Goal: Task Accomplishment & Management: Complete application form

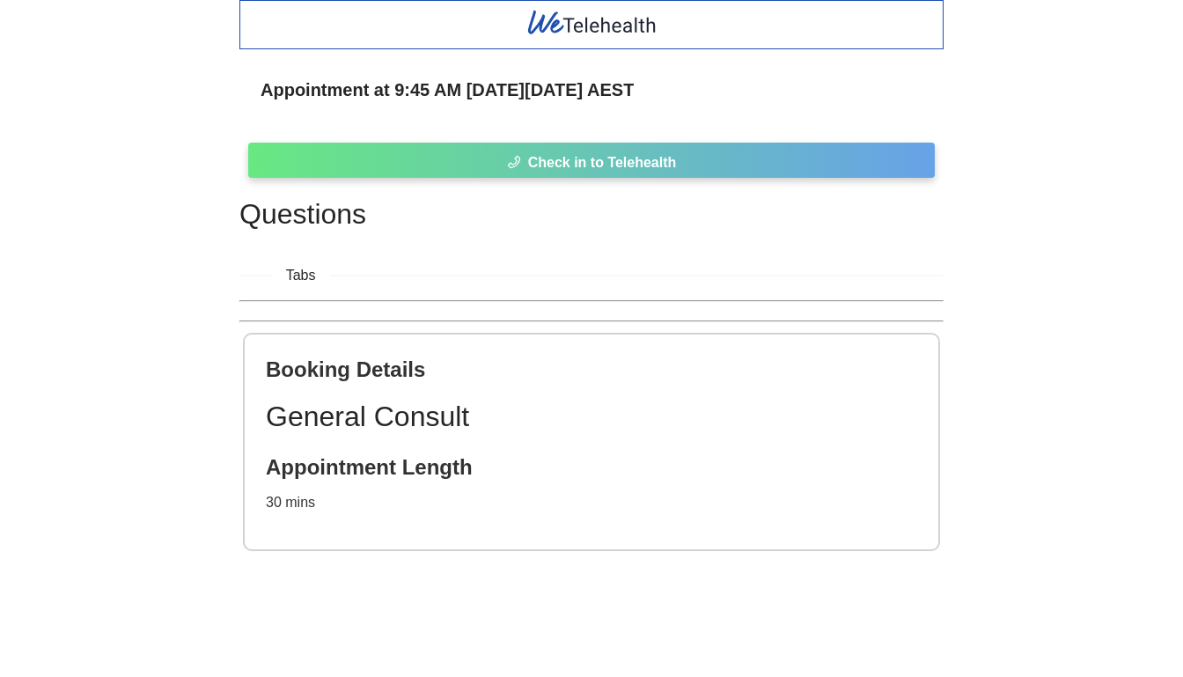
click at [601, 157] on span "Check in to Telehealth" at bounding box center [602, 162] width 149 height 22
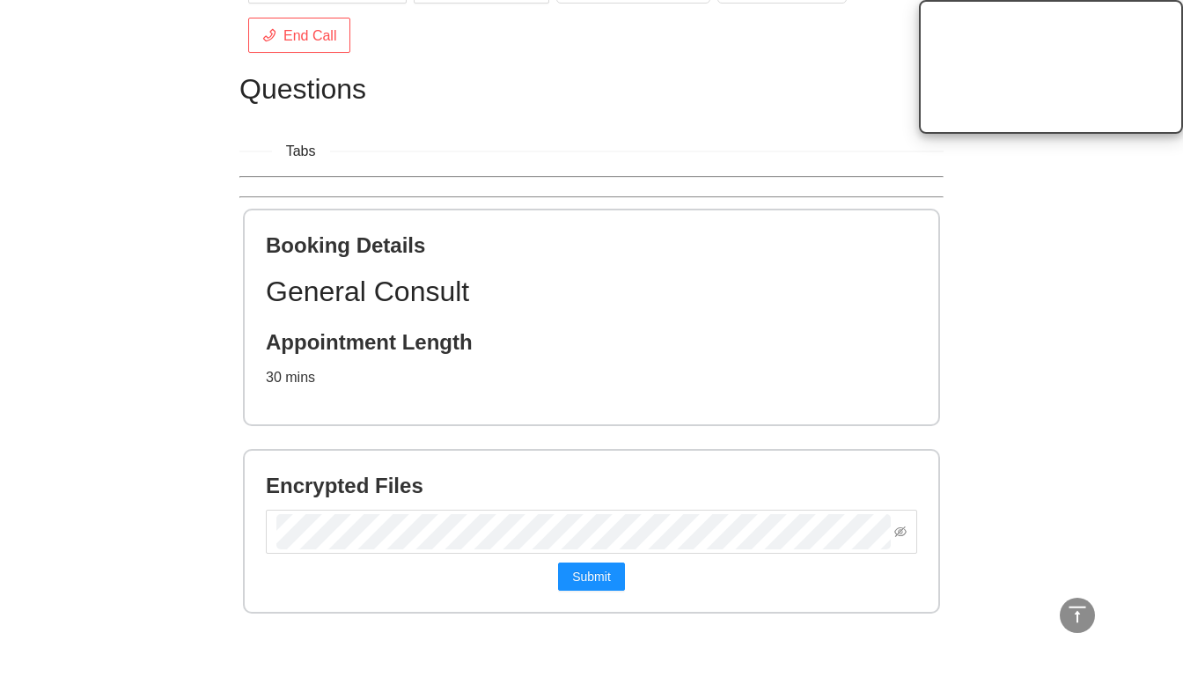
scroll to position [719, 0]
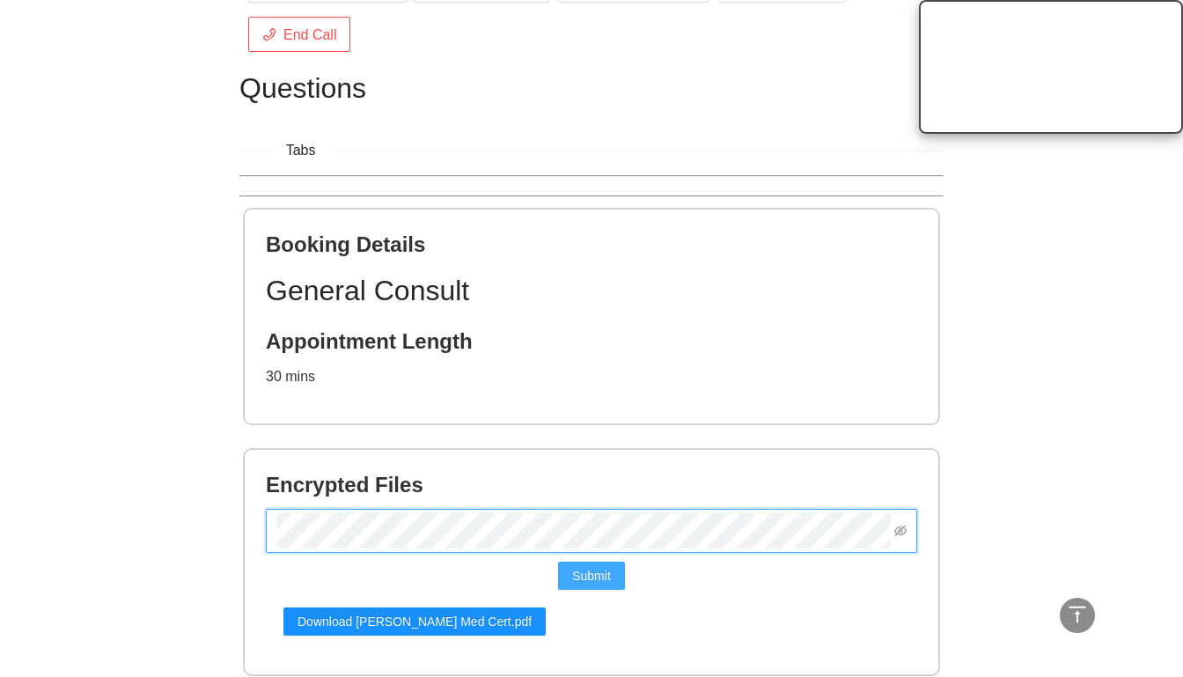
click at [591, 564] on button "Submit" at bounding box center [591, 576] width 67 height 28
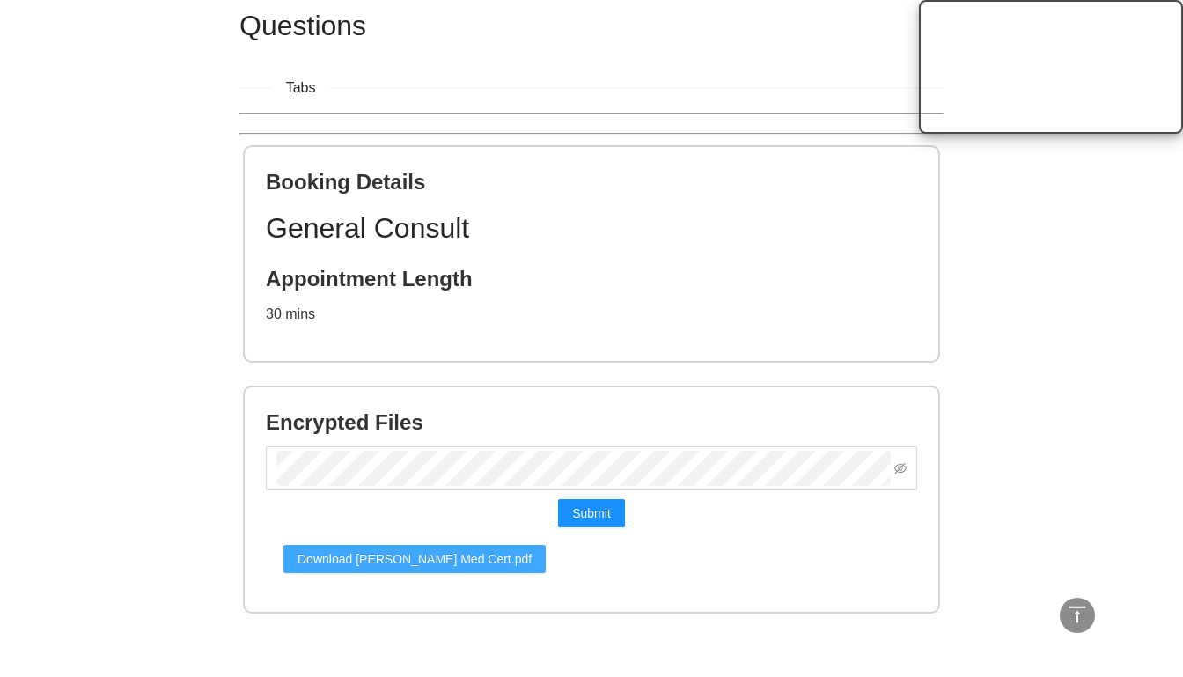
scroll to position [782, 0]
click at [414, 557] on span "Download [PERSON_NAME] Med Cert.pdf" at bounding box center [415, 558] width 234 height 19
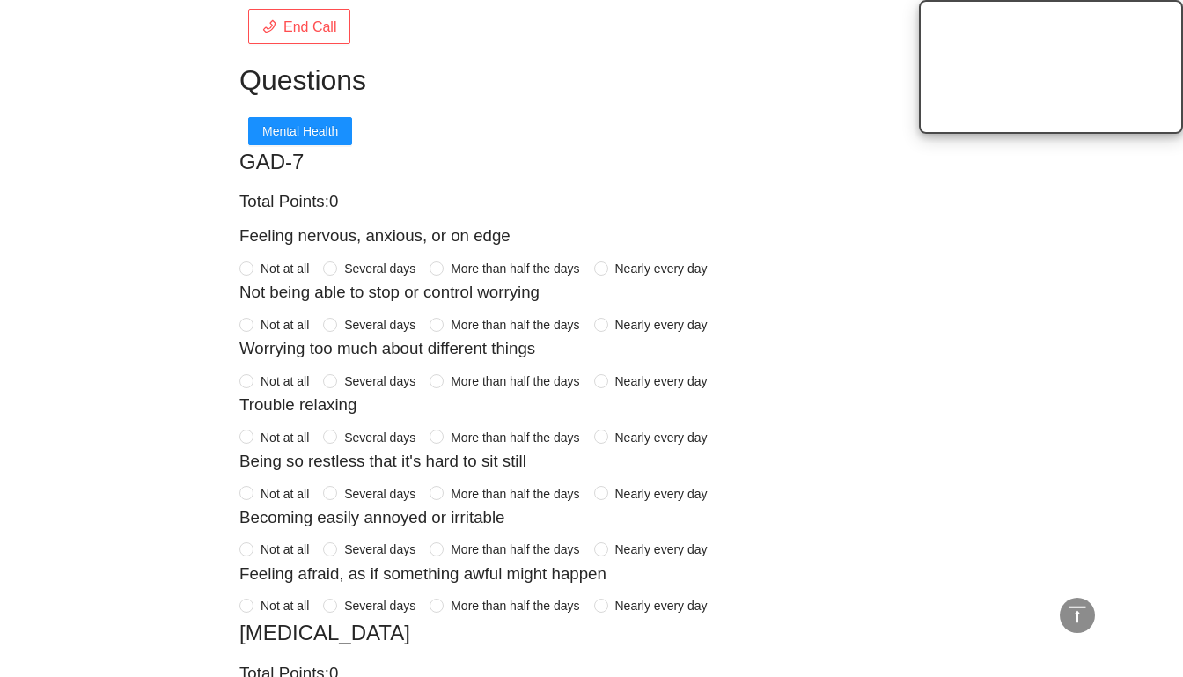
scroll to position [727, 0]
click at [542, 540] on span "More than half the days" at bounding box center [515, 548] width 143 height 19
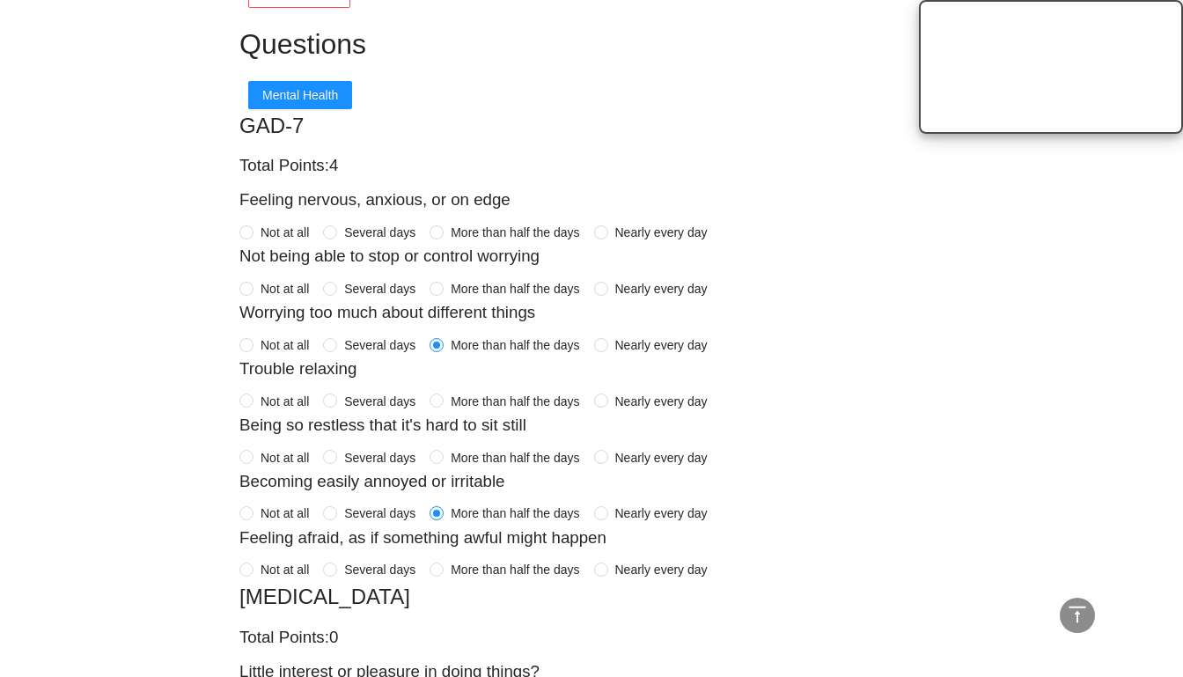
scroll to position [773, 0]
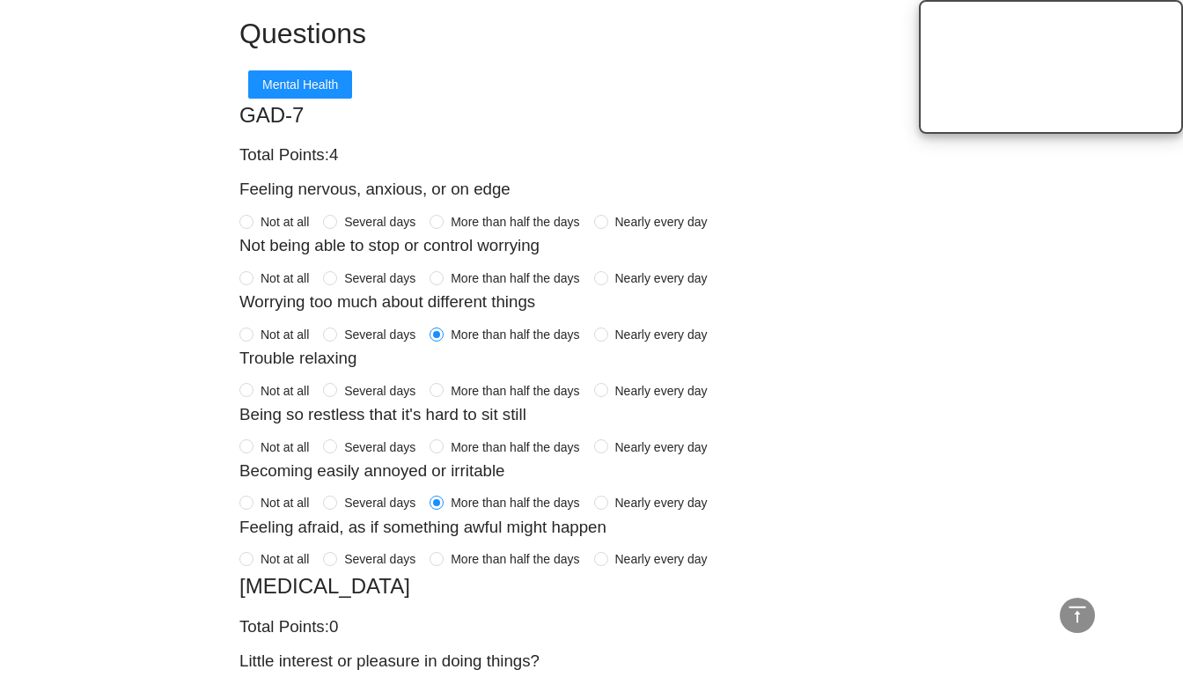
click at [412, 555] on span "Several days" at bounding box center [379, 558] width 85 height 19
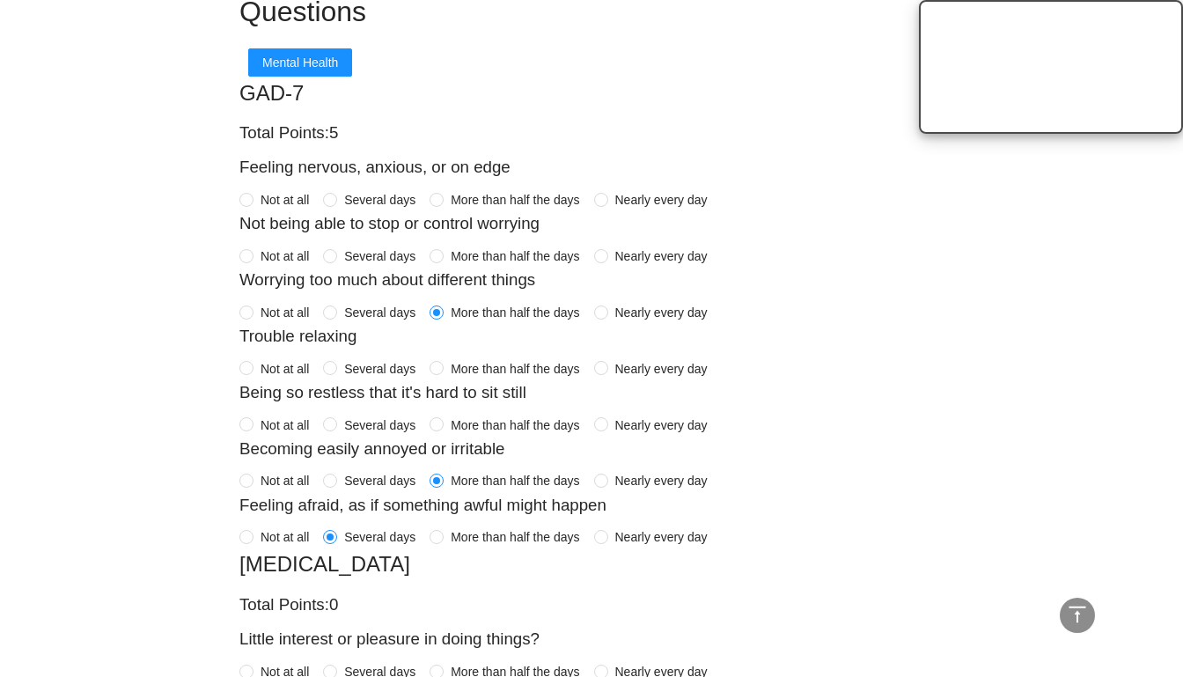
scroll to position [803, 0]
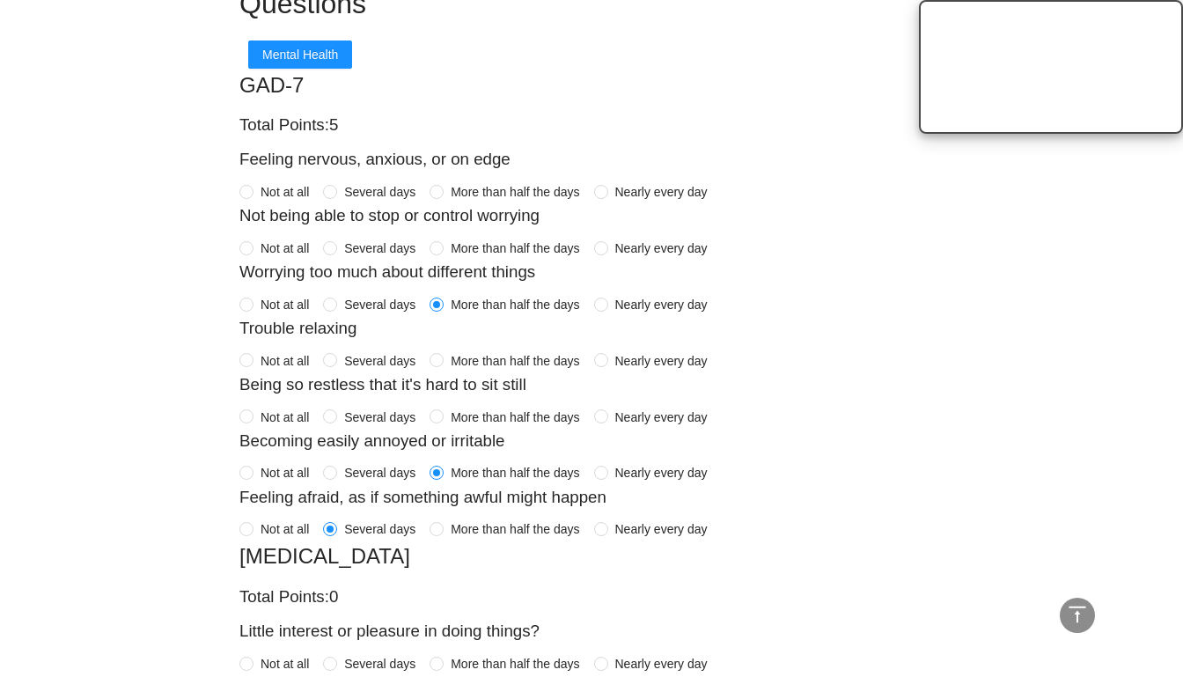
click at [468, 413] on span "More than half the days" at bounding box center [515, 417] width 143 height 19
click at [626, 192] on span "Nearly every day" at bounding box center [661, 191] width 107 height 19
click at [526, 247] on span "More than half the days" at bounding box center [515, 248] width 143 height 19
click at [618, 358] on span "Nearly every day" at bounding box center [661, 360] width 107 height 19
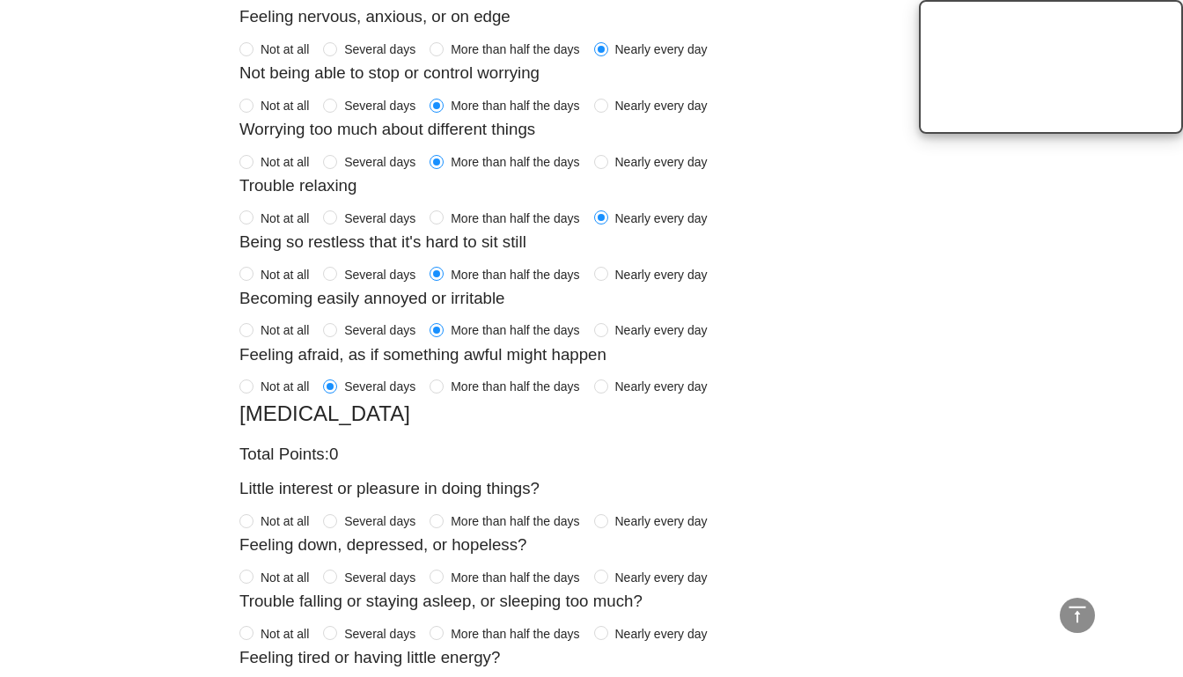
scroll to position [956, 0]
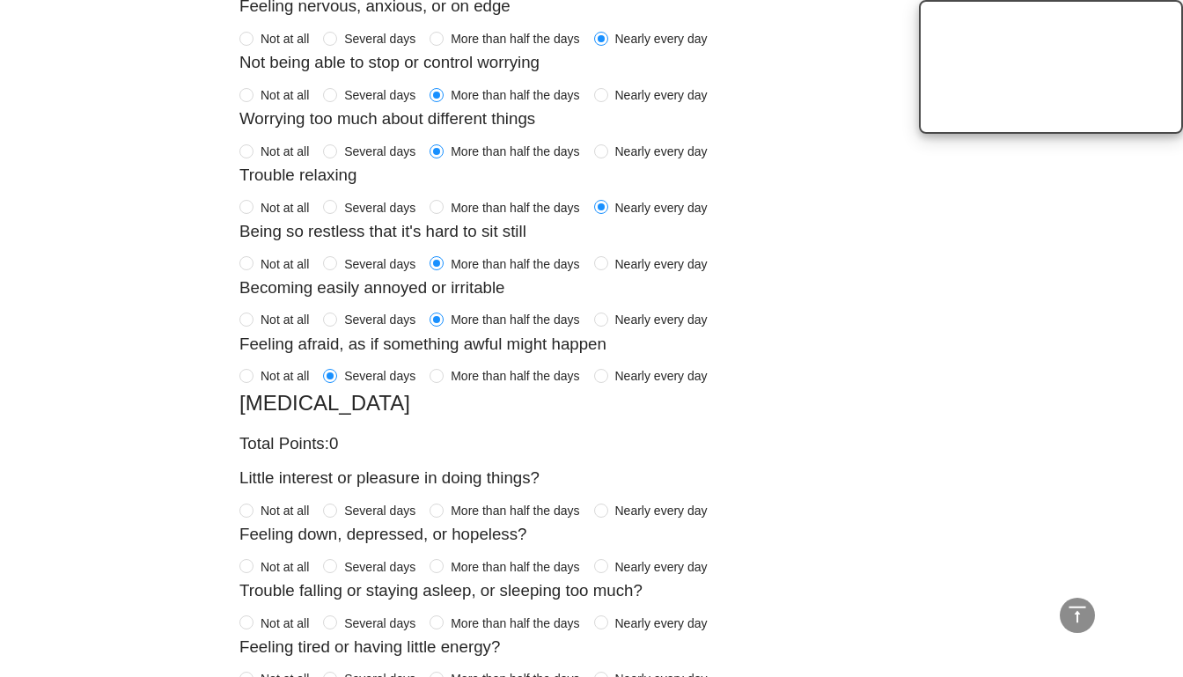
click at [534, 207] on span "More than half the days" at bounding box center [515, 207] width 143 height 19
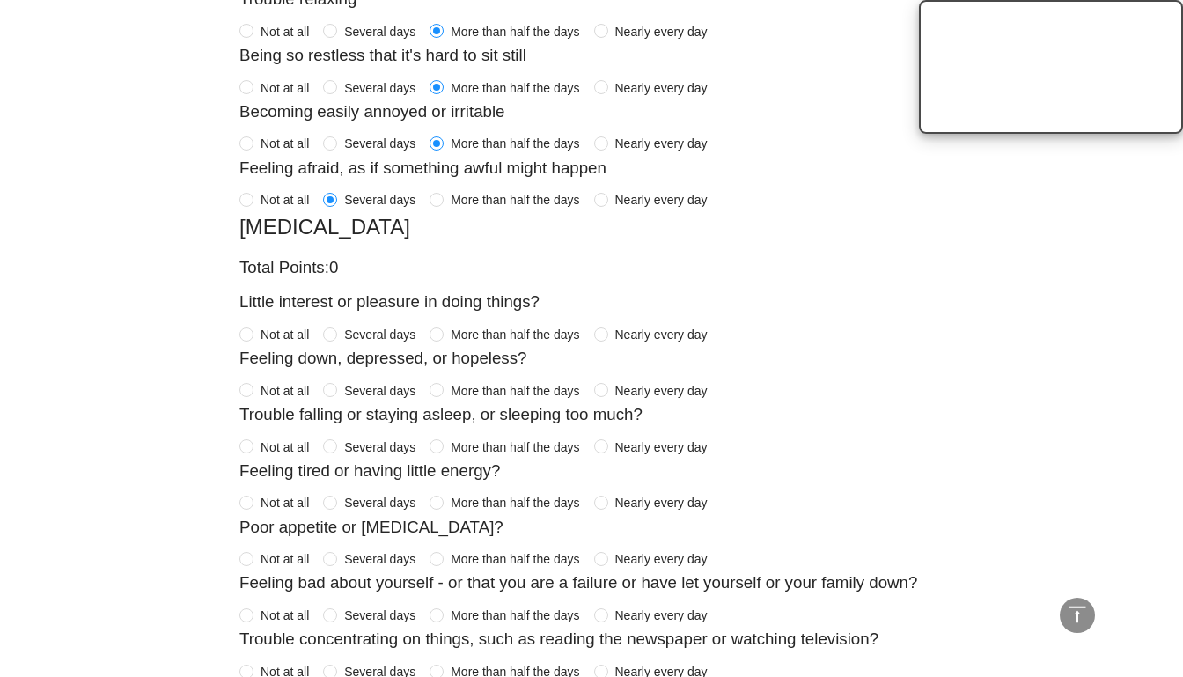
scroll to position [1154, 0]
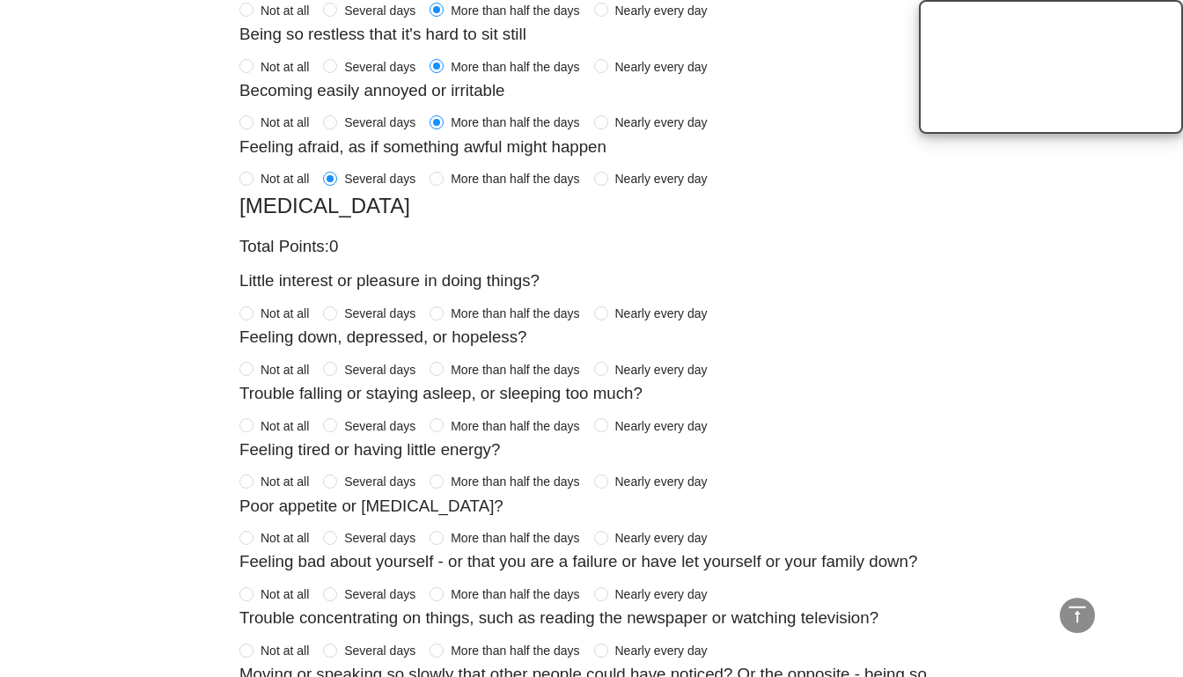
click at [399, 307] on span "Several days" at bounding box center [379, 313] width 85 height 19
click at [395, 360] on span "Several days" at bounding box center [379, 369] width 85 height 19
click at [465, 364] on span "More than half the days" at bounding box center [515, 369] width 143 height 19
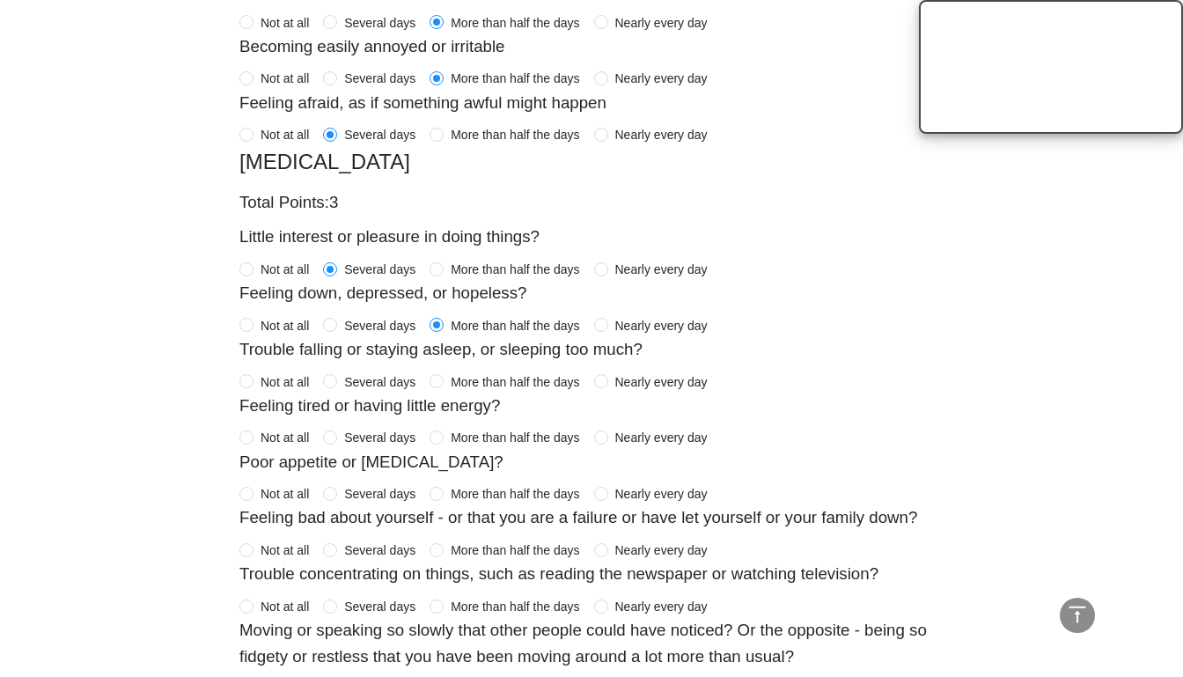
scroll to position [1201, 0]
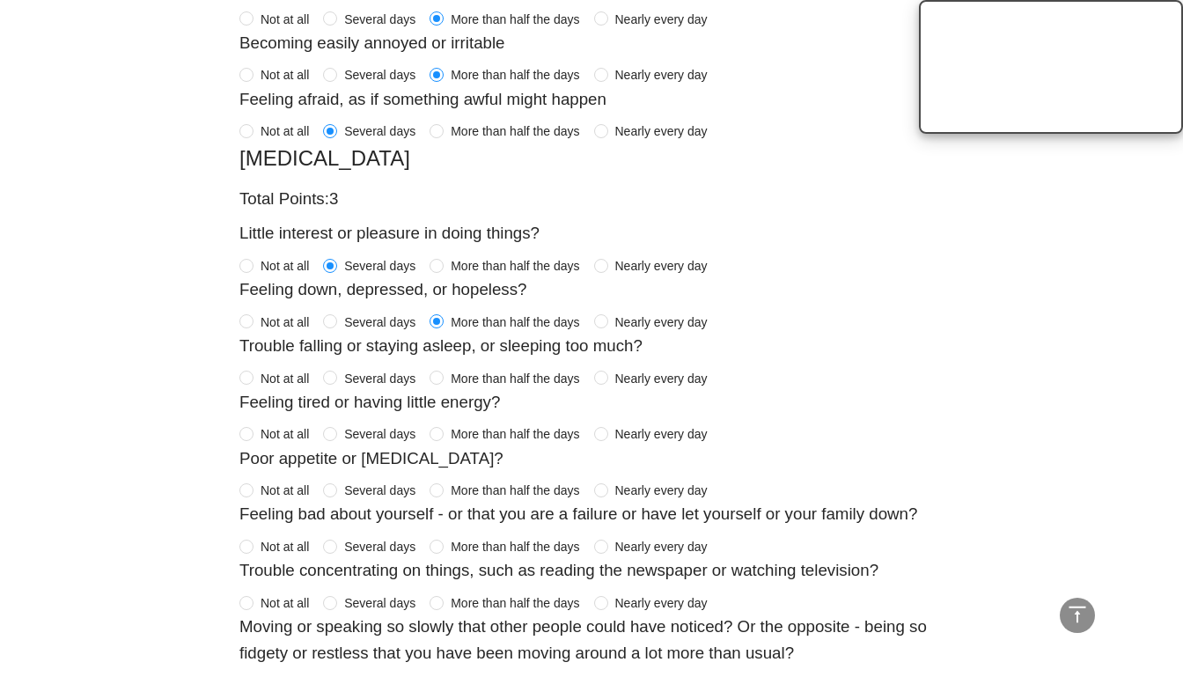
click at [462, 369] on span "More than half the days" at bounding box center [515, 378] width 143 height 19
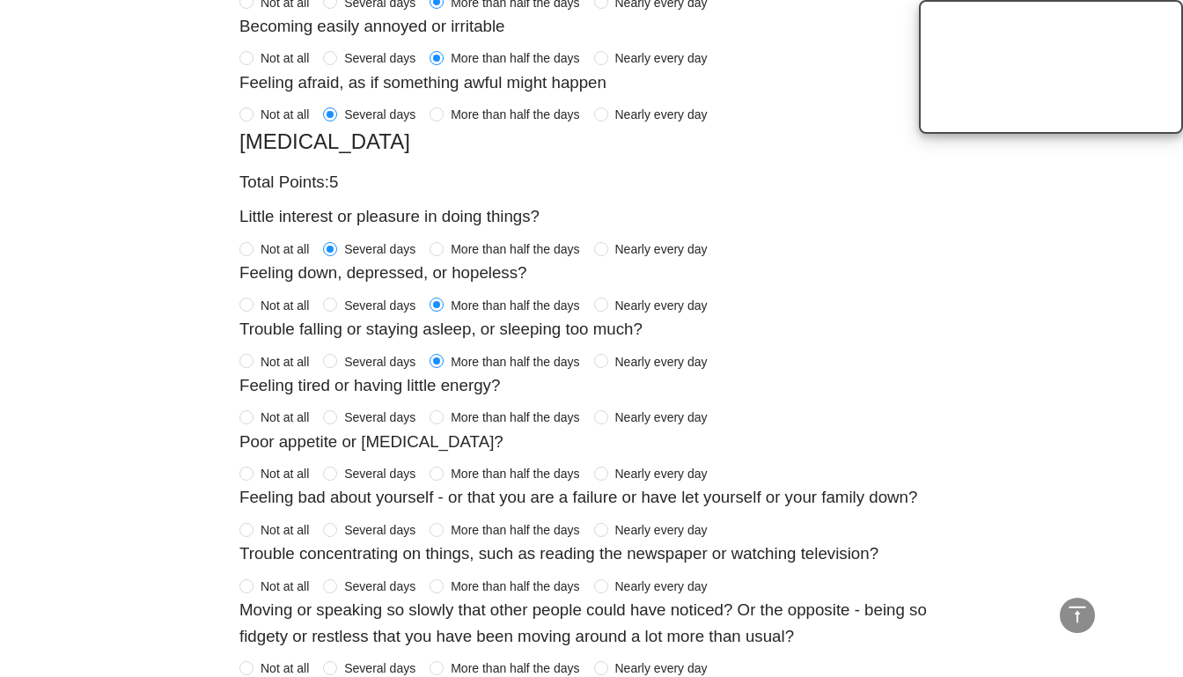
click at [399, 408] on span "Several days" at bounding box center [379, 417] width 85 height 19
click at [444, 467] on span at bounding box center [437, 474] width 14 height 14
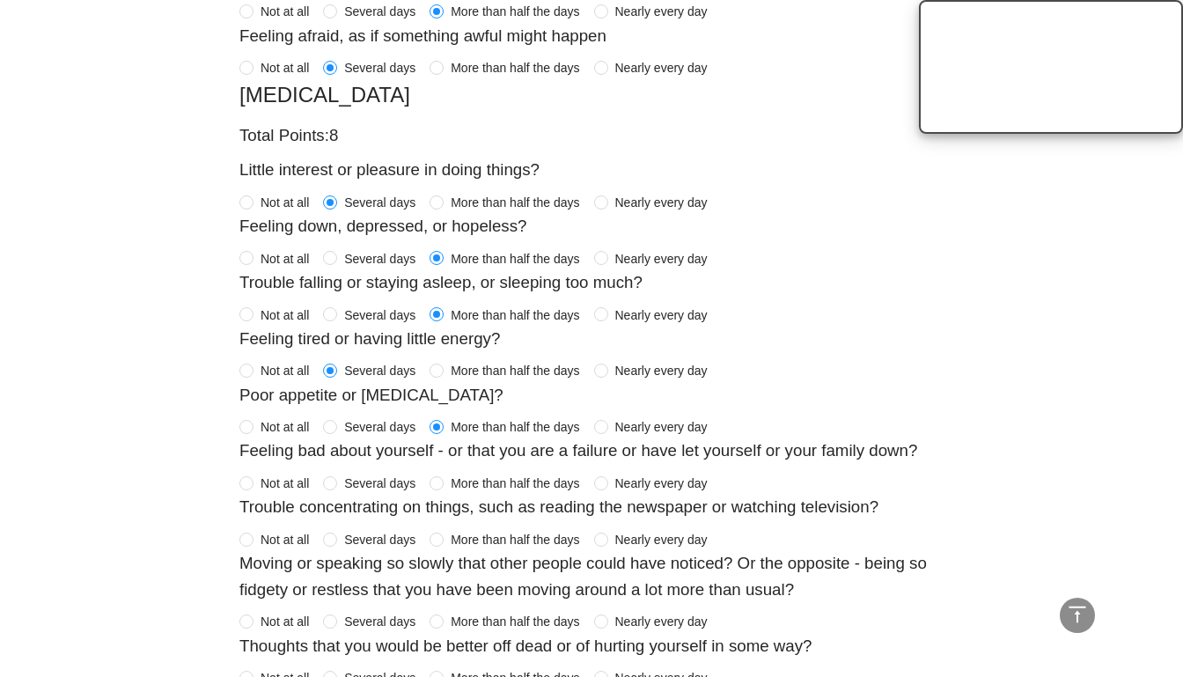
scroll to position [1265, 0]
click at [386, 475] on span "Several days" at bounding box center [379, 482] width 85 height 19
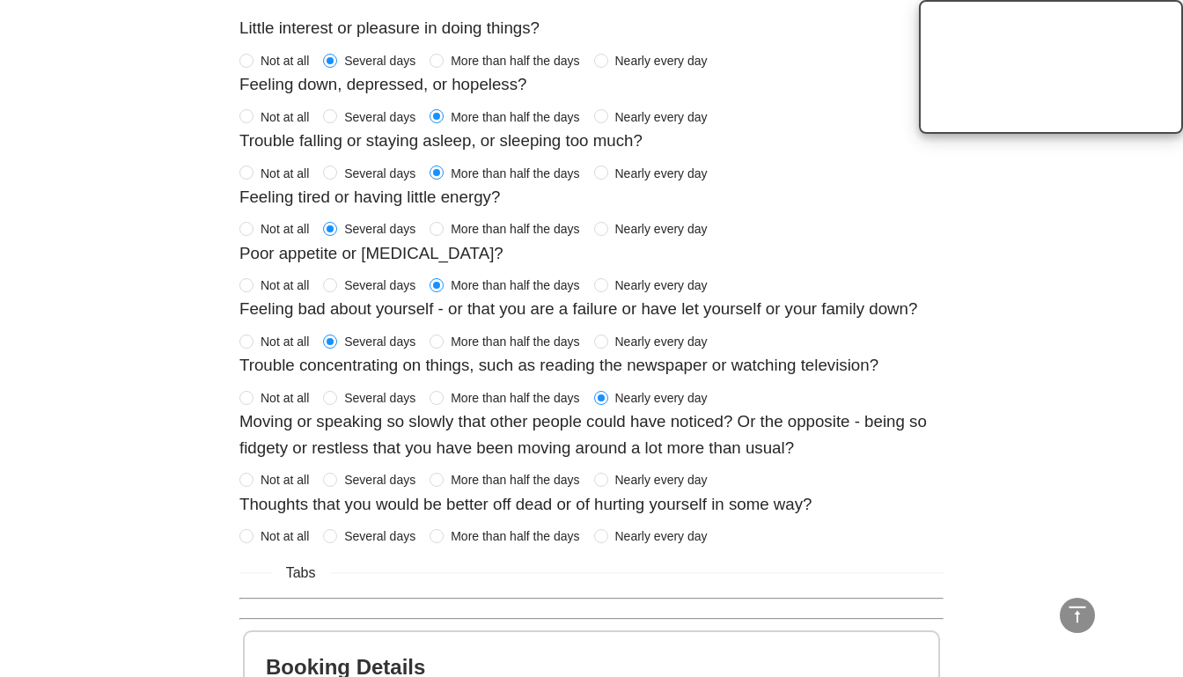
scroll to position [1411, 0]
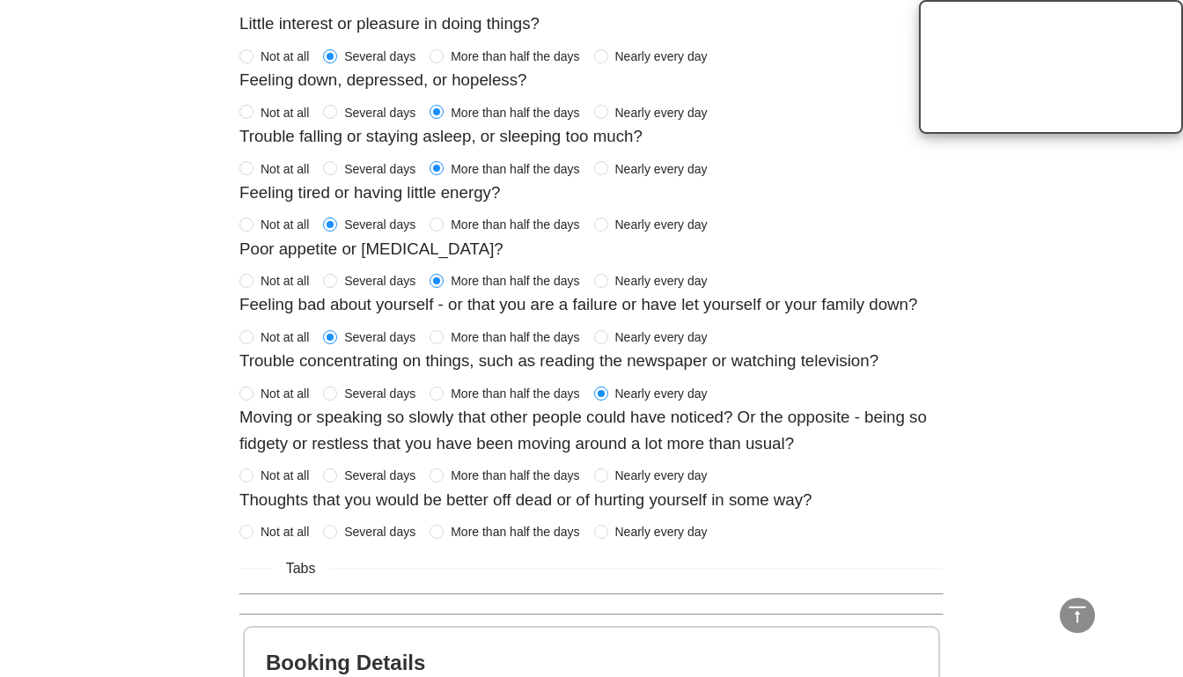
click at [542, 389] on span "More than half the days" at bounding box center [515, 393] width 143 height 19
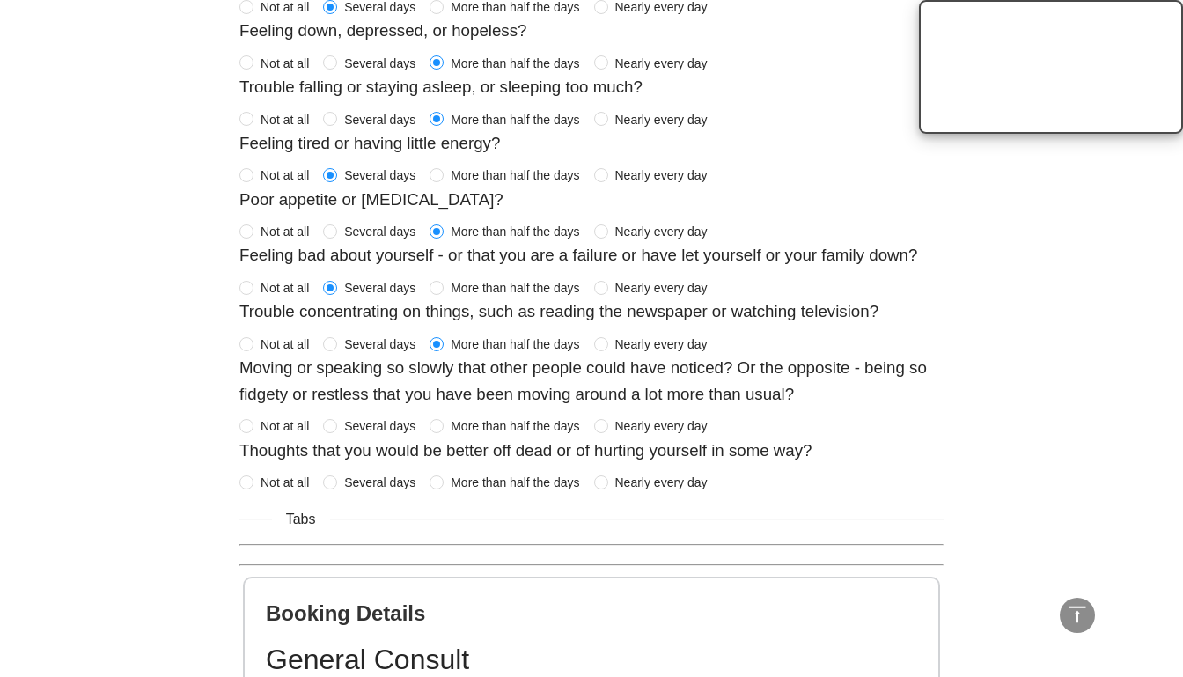
scroll to position [1462, 0]
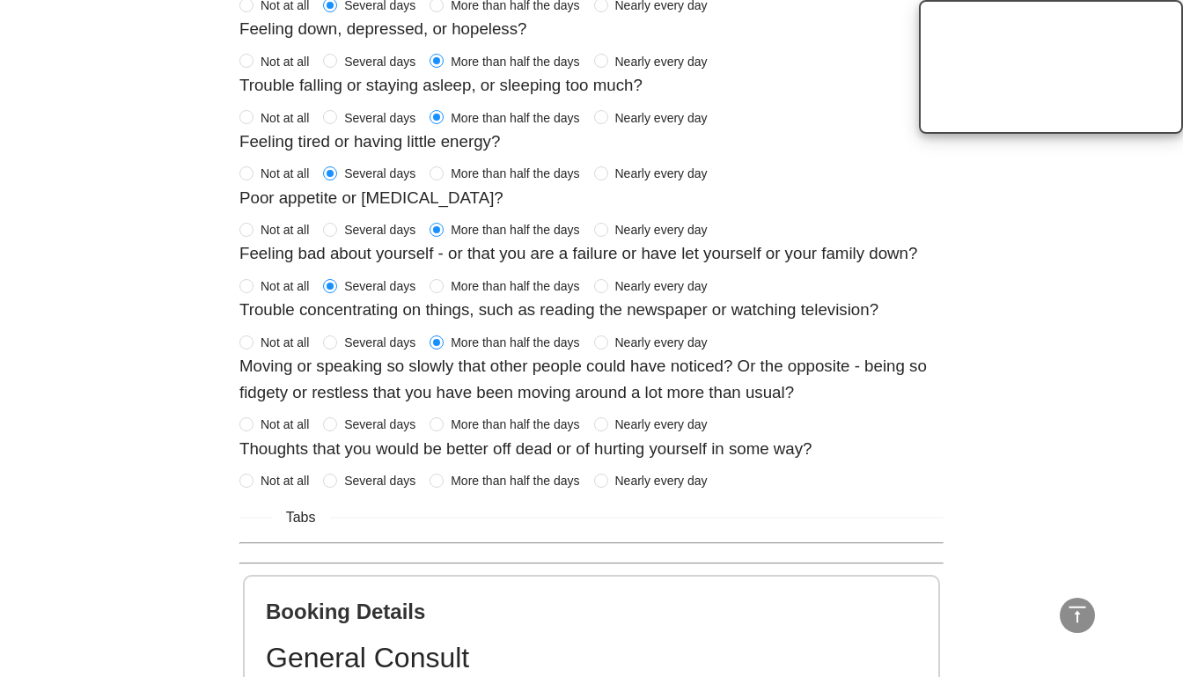
click at [525, 415] on span "More than half the days" at bounding box center [515, 424] width 143 height 19
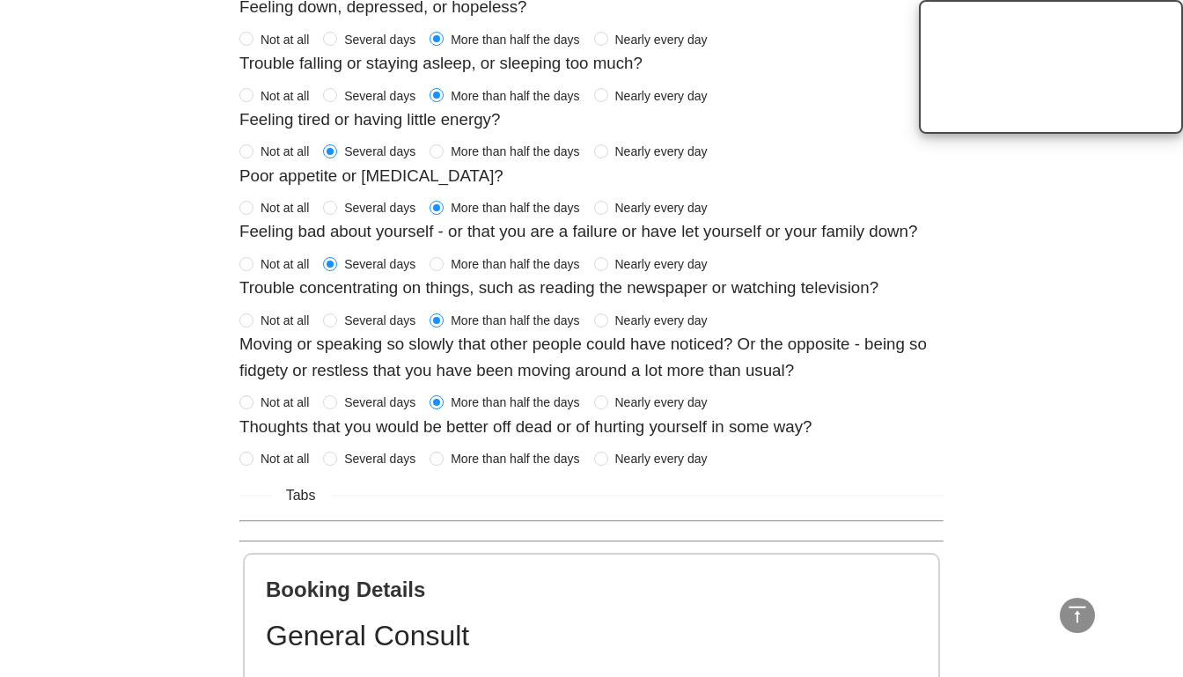
scroll to position [1491, 0]
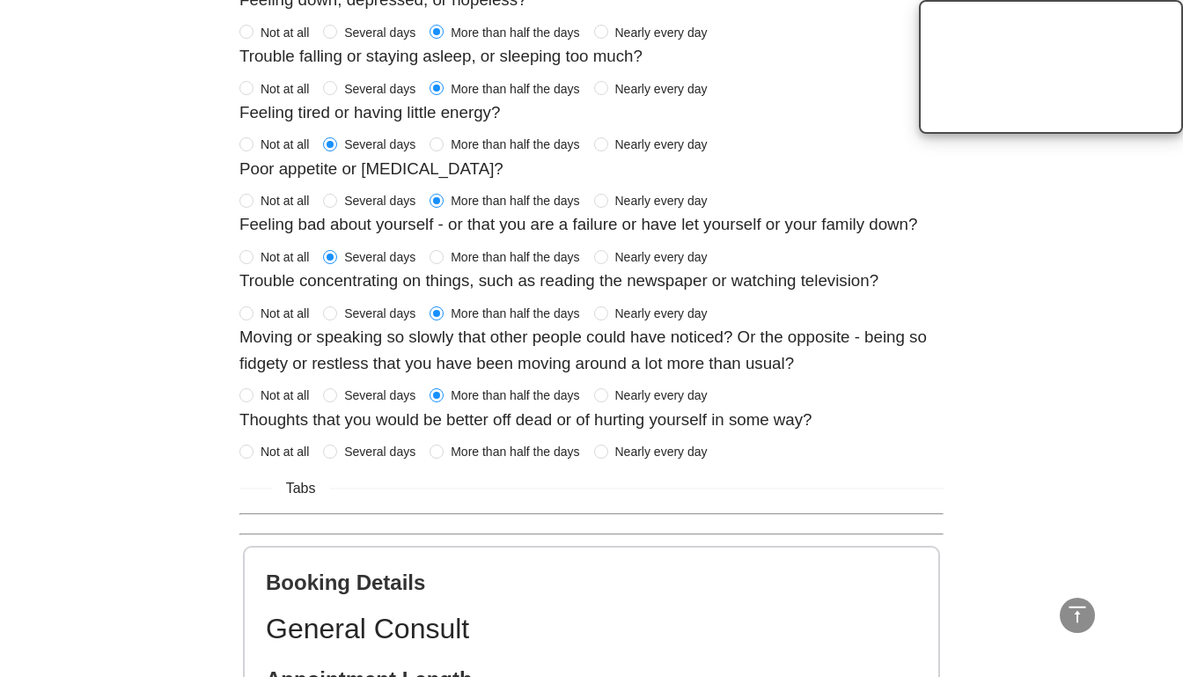
click at [299, 443] on span "Not at all" at bounding box center [285, 451] width 63 height 19
click at [336, 445] on span at bounding box center [330, 452] width 14 height 14
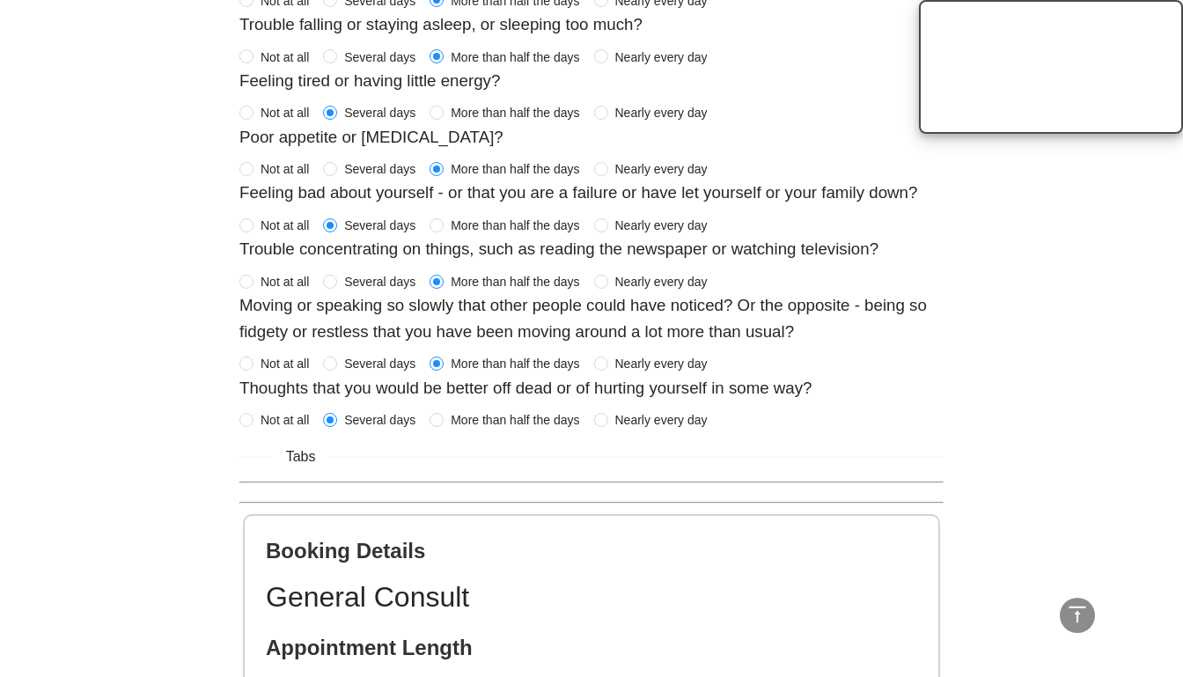
click at [274, 414] on span "Not at all" at bounding box center [285, 419] width 63 height 19
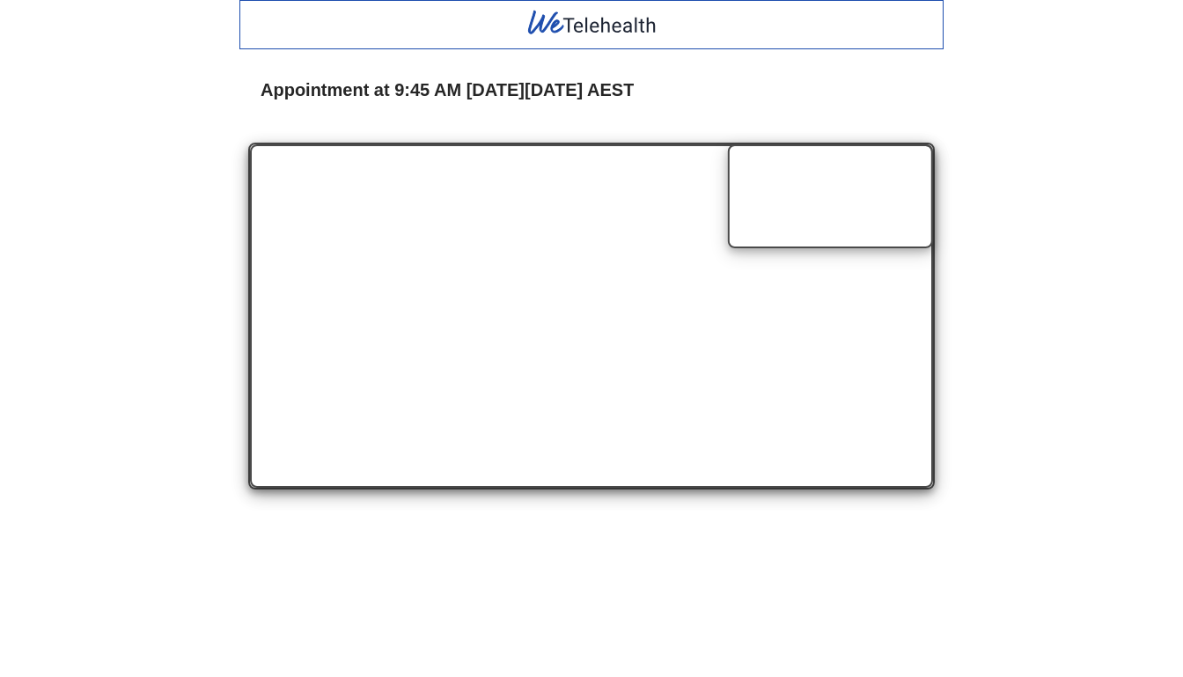
scroll to position [0, 0]
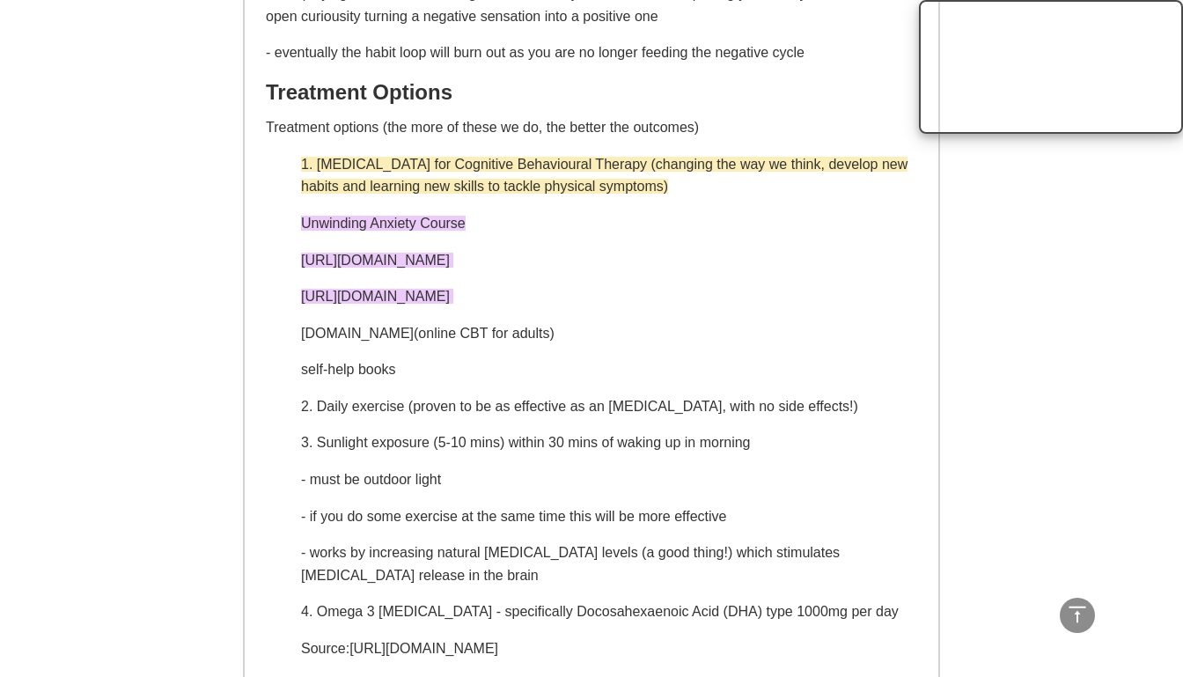
scroll to position [2802, 0]
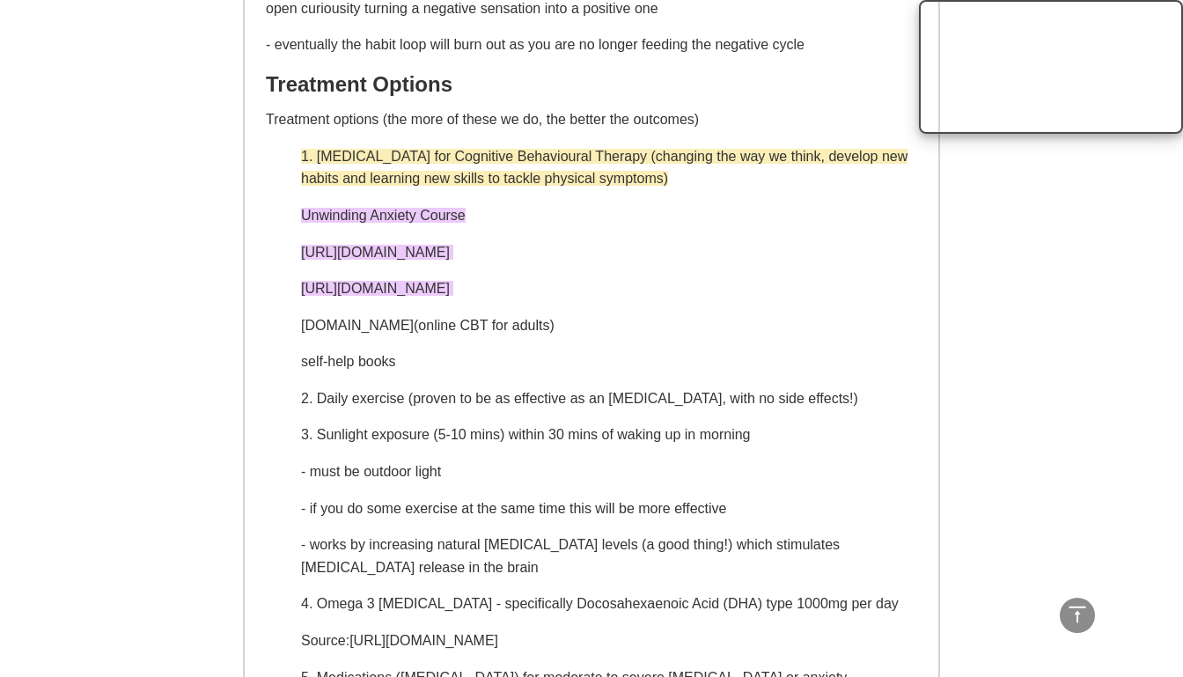
click at [807, 310] on div "[MEDICAL_DATA] and Anxiety Safety Plan Safety plan discussed (patient to contac…" at bounding box center [592, 599] width 652 height 2110
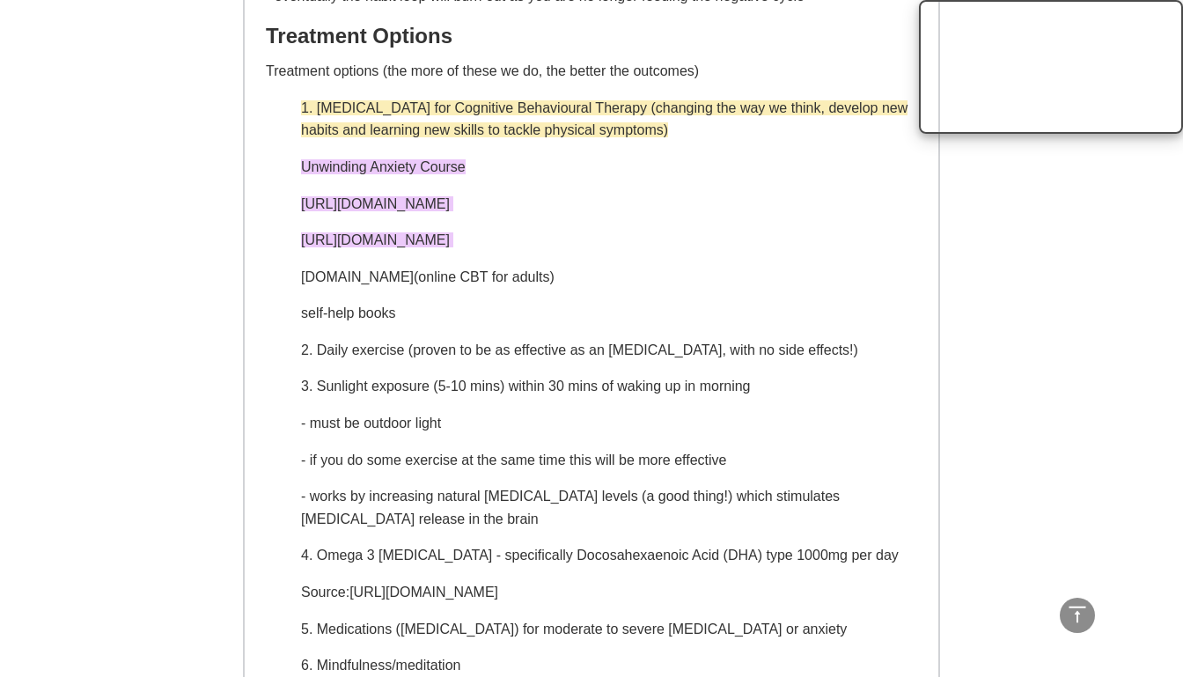
scroll to position [2852, 0]
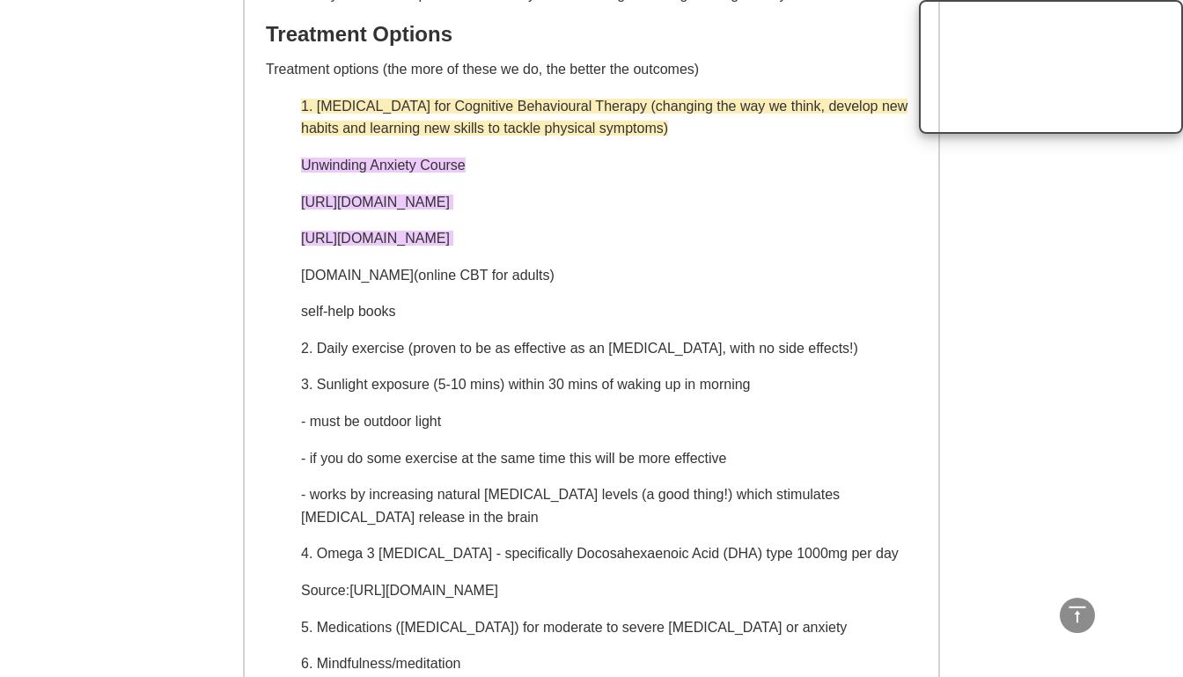
click at [559, 278] on p "[DOMAIN_NAME] (online CBT for adults)" at bounding box center [609, 275] width 616 height 23
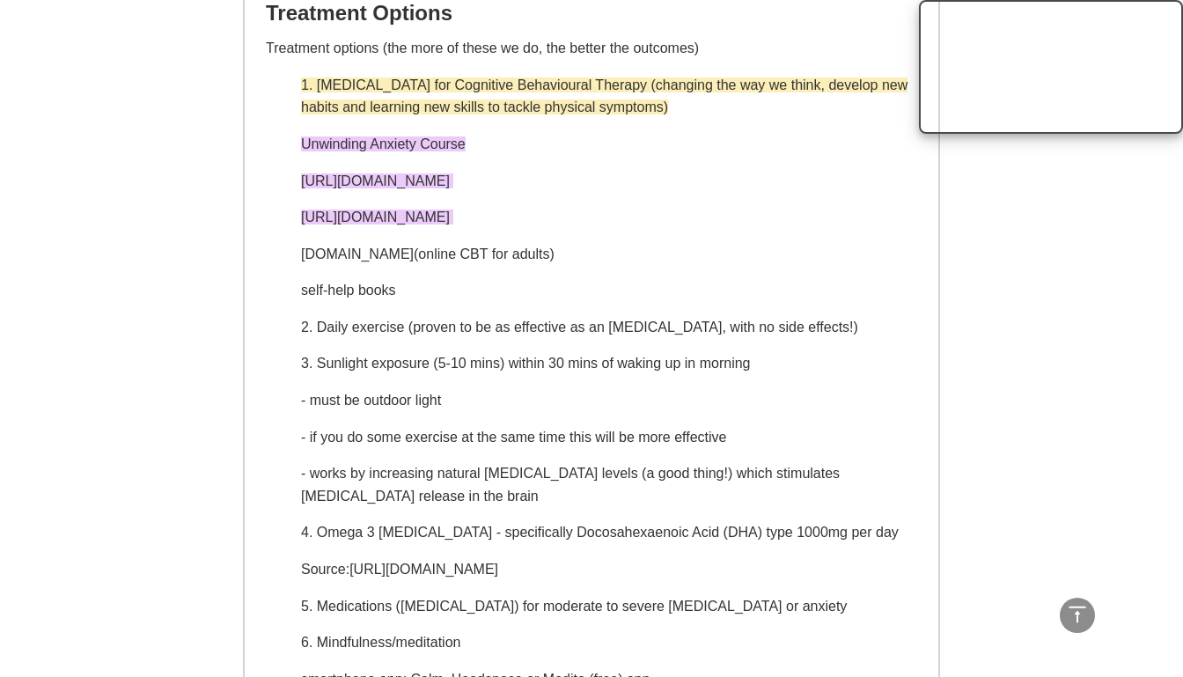
scroll to position [2889, 0]
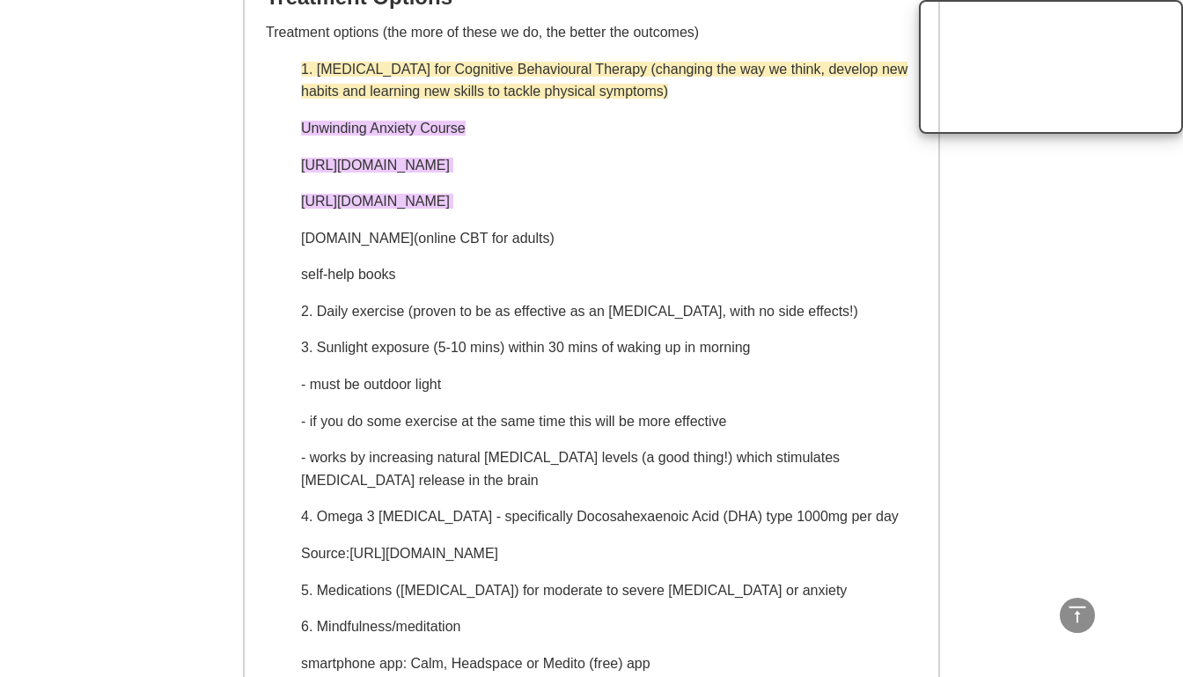
click at [547, 285] on p "self-help books" at bounding box center [609, 274] width 616 height 23
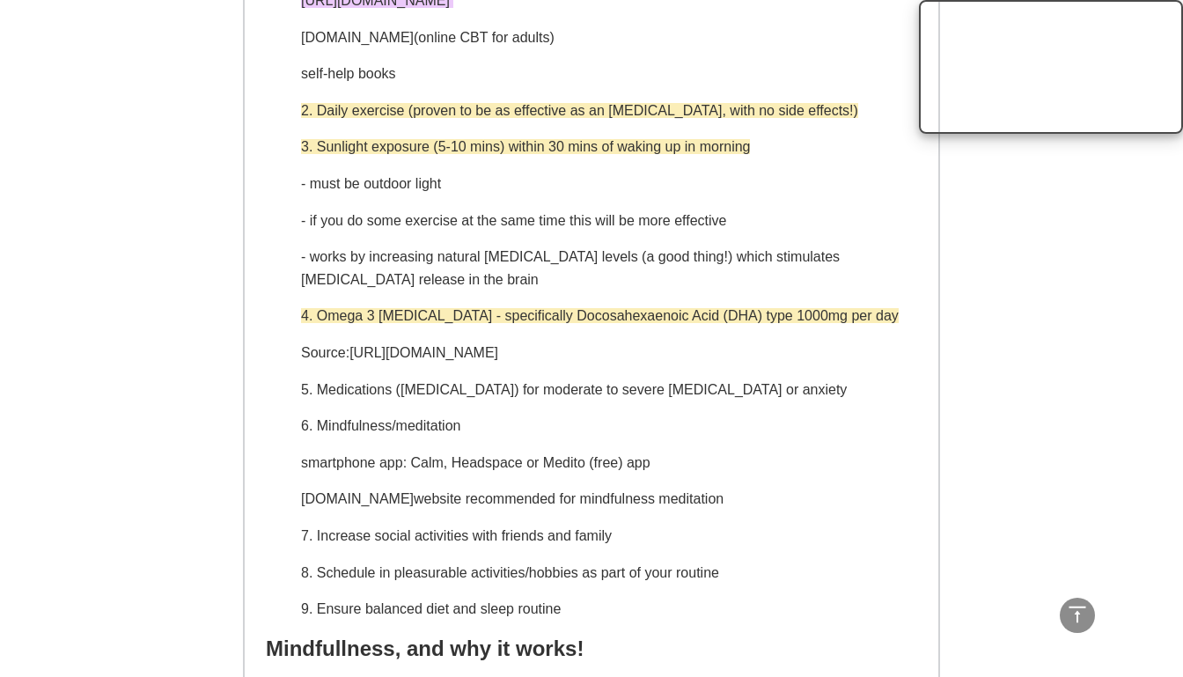
scroll to position [3107, 0]
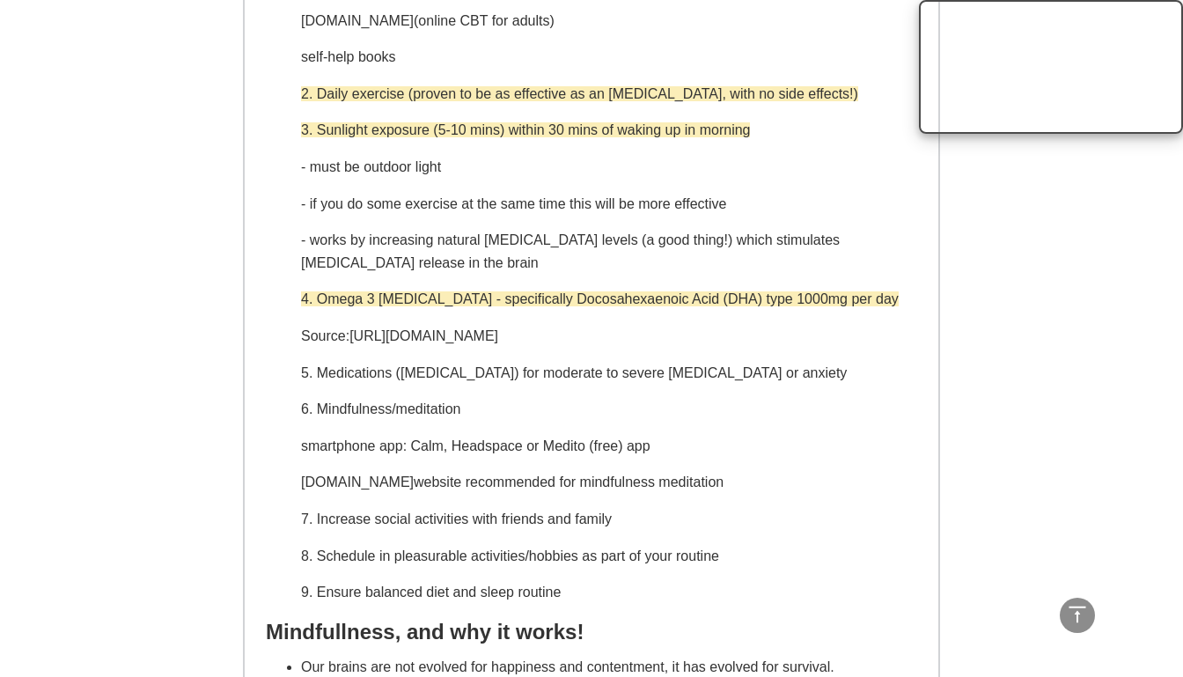
click at [786, 272] on p "- works by increasing natural [MEDICAL_DATA] levels (a good thing!) which stimu…" at bounding box center [609, 251] width 616 height 45
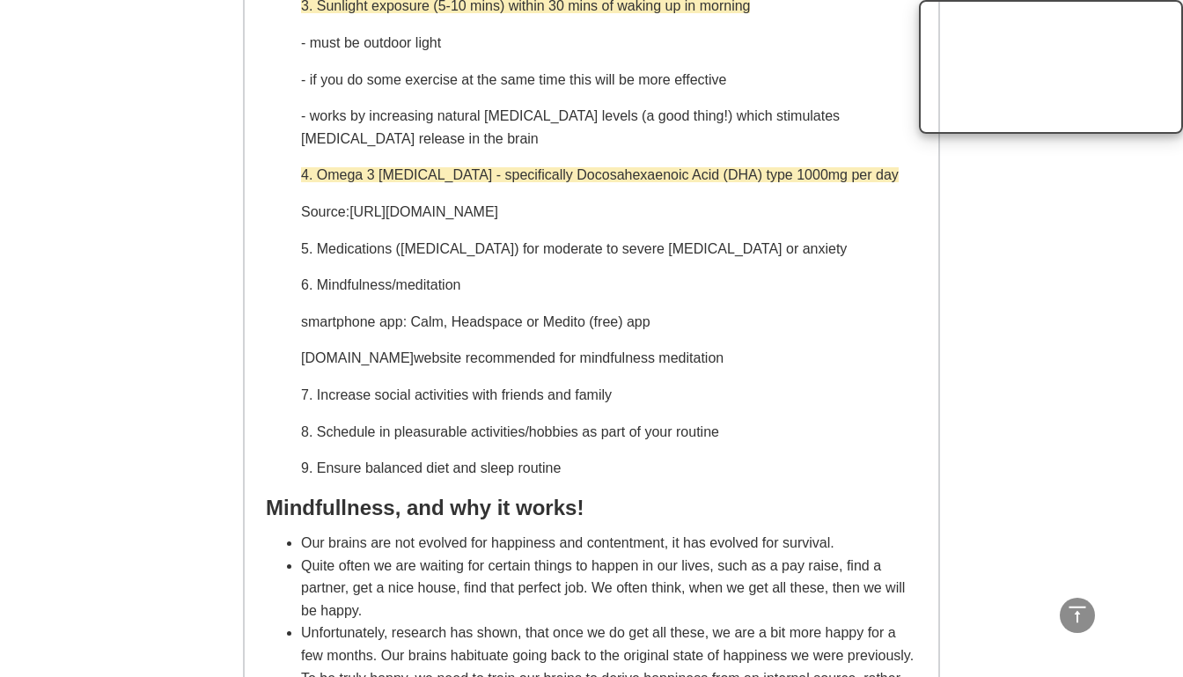
scroll to position [3232, 0]
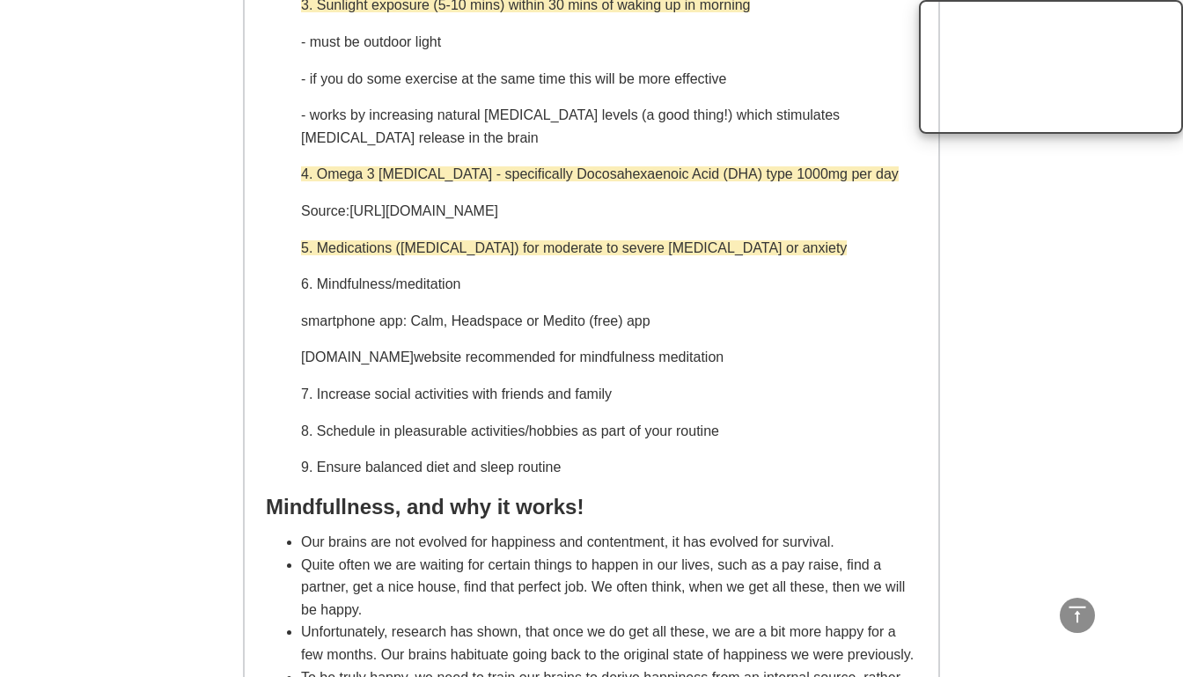
drag, startPoint x: 1096, startPoint y: 33, endPoint x: 847, endPoint y: 77, distance: 253.1
click at [847, 77] on p "- if you do some exercise at the same time this will be more effective" at bounding box center [609, 79] width 616 height 23
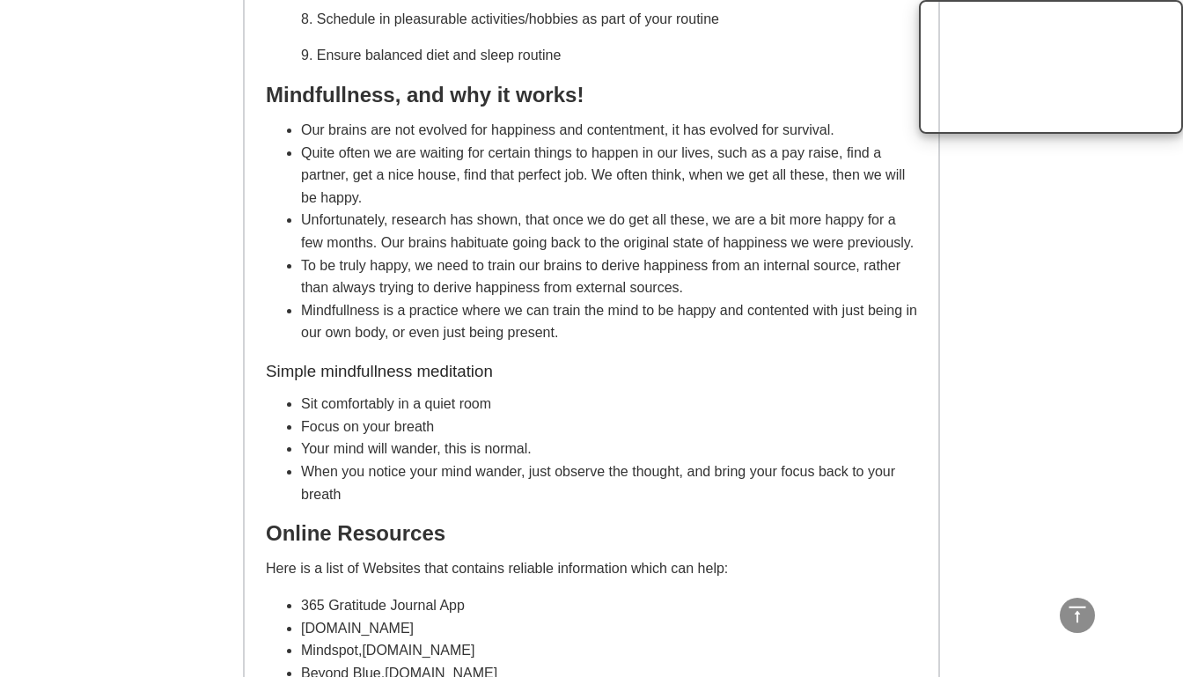
scroll to position [3611, 0]
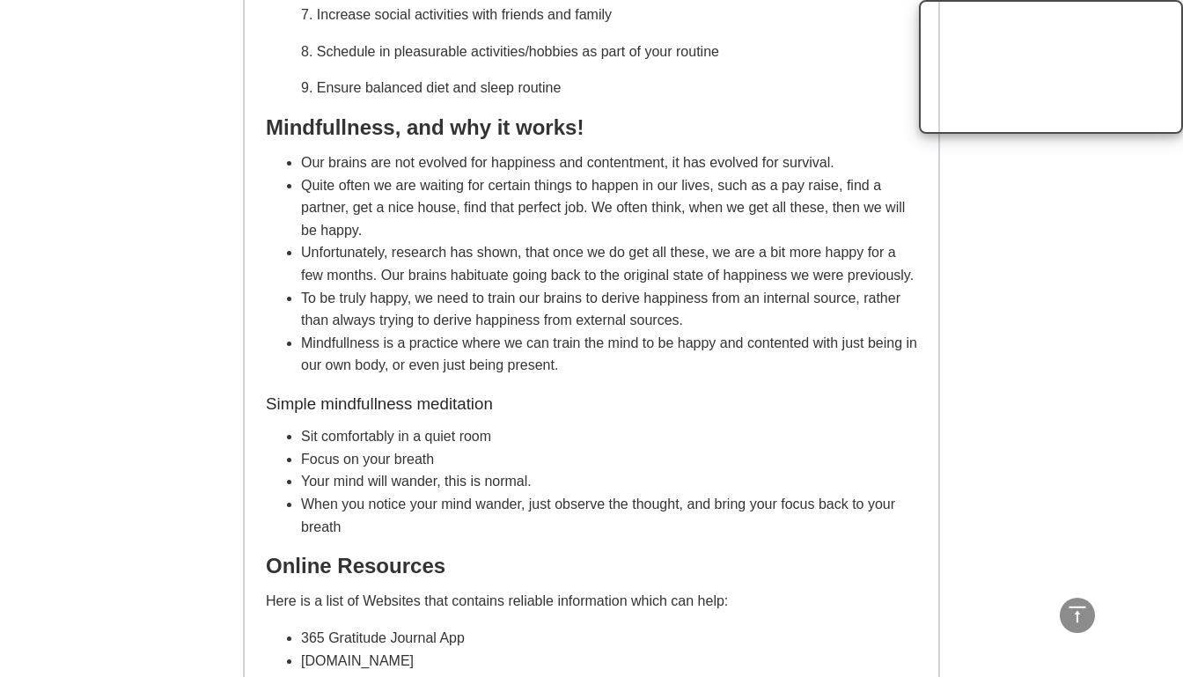
drag, startPoint x: 819, startPoint y: 520, endPoint x: 262, endPoint y: 98, distance: 699.0
copy div "Mindfullness, and why it works! Our brains are not evolved for happiness and co…"
click at [682, 132] on h2 "Mindfullness, and why it works!" at bounding box center [592, 127] width 652 height 27
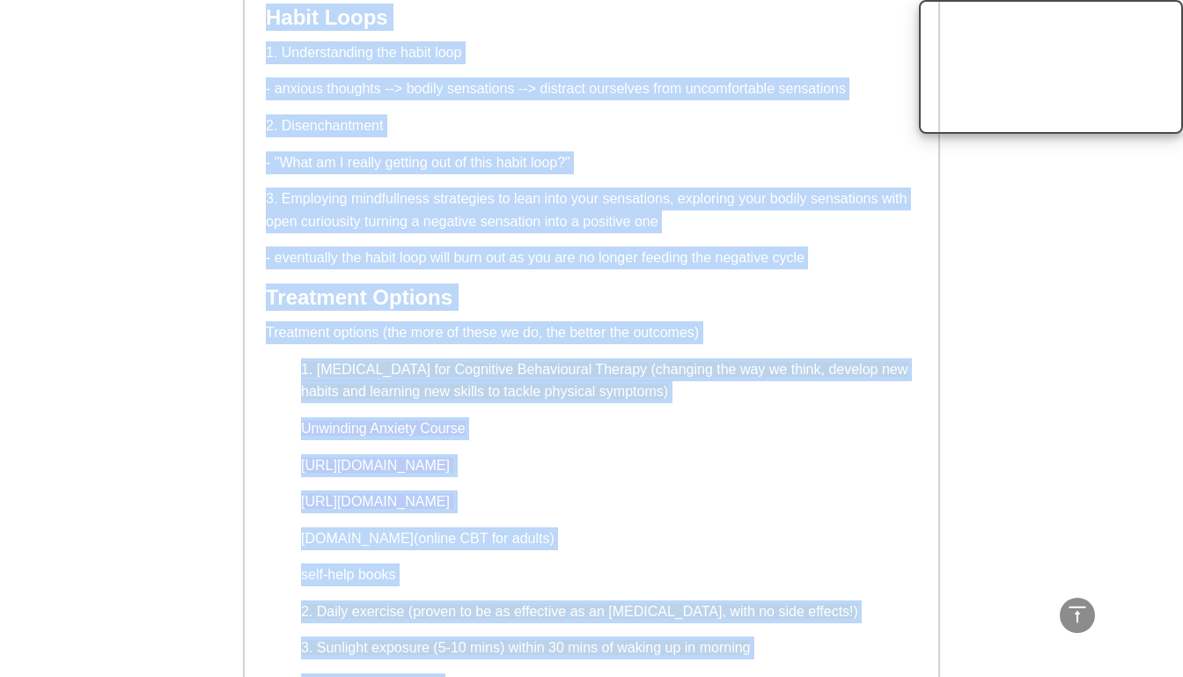
scroll to position [2398, 0]
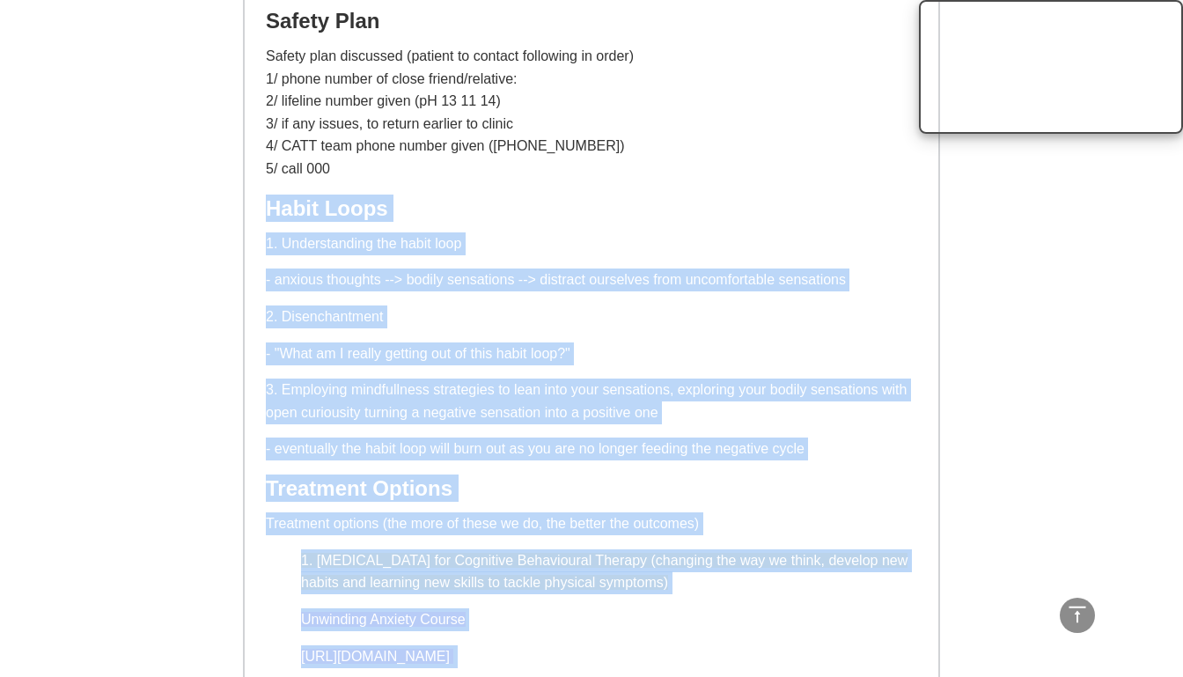
drag, startPoint x: 568, startPoint y: 567, endPoint x: 261, endPoint y: 180, distance: 494.5
copy div "Lorem Ipsum 1. Dolorsitametc adi elits doei - tempori utlabore --> etdolo magna…"
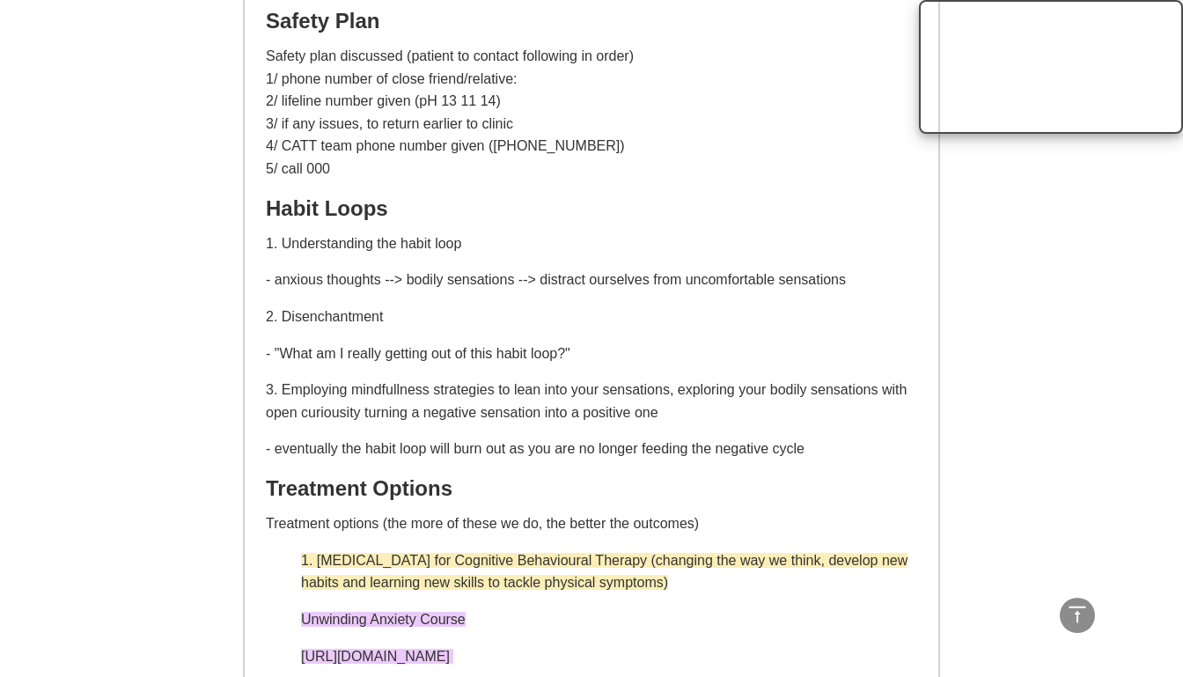
click at [717, 232] on p "1. Understanding the habit loop" at bounding box center [592, 243] width 652 height 23
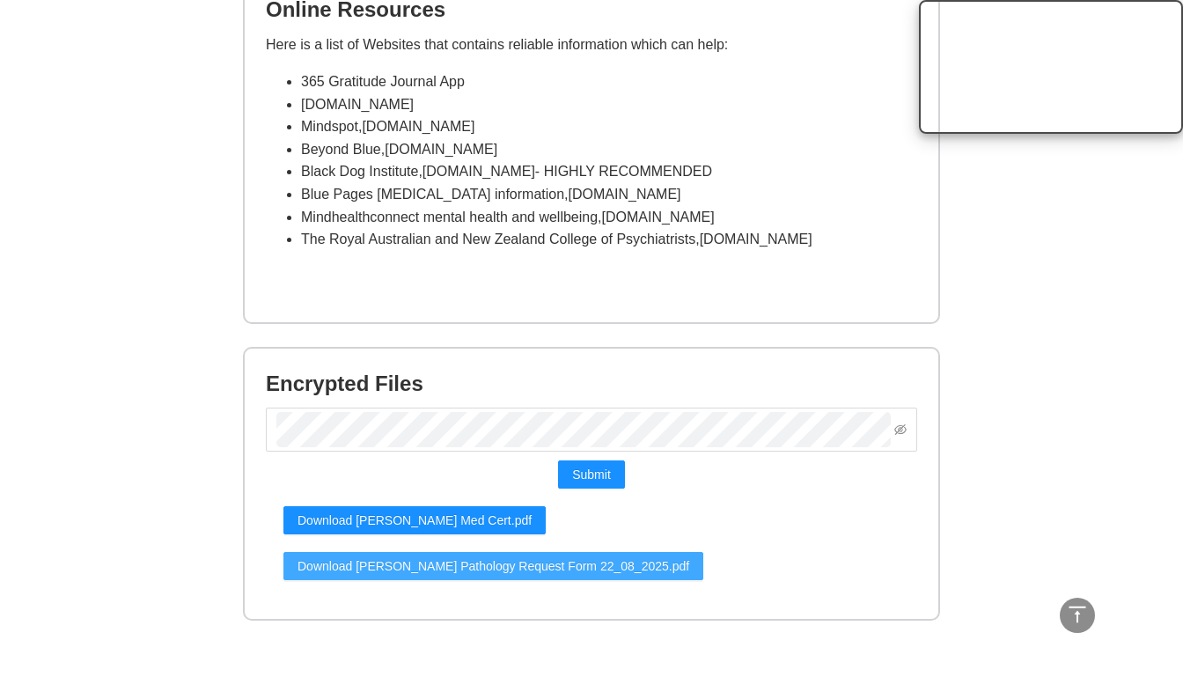
scroll to position [4166, 0]
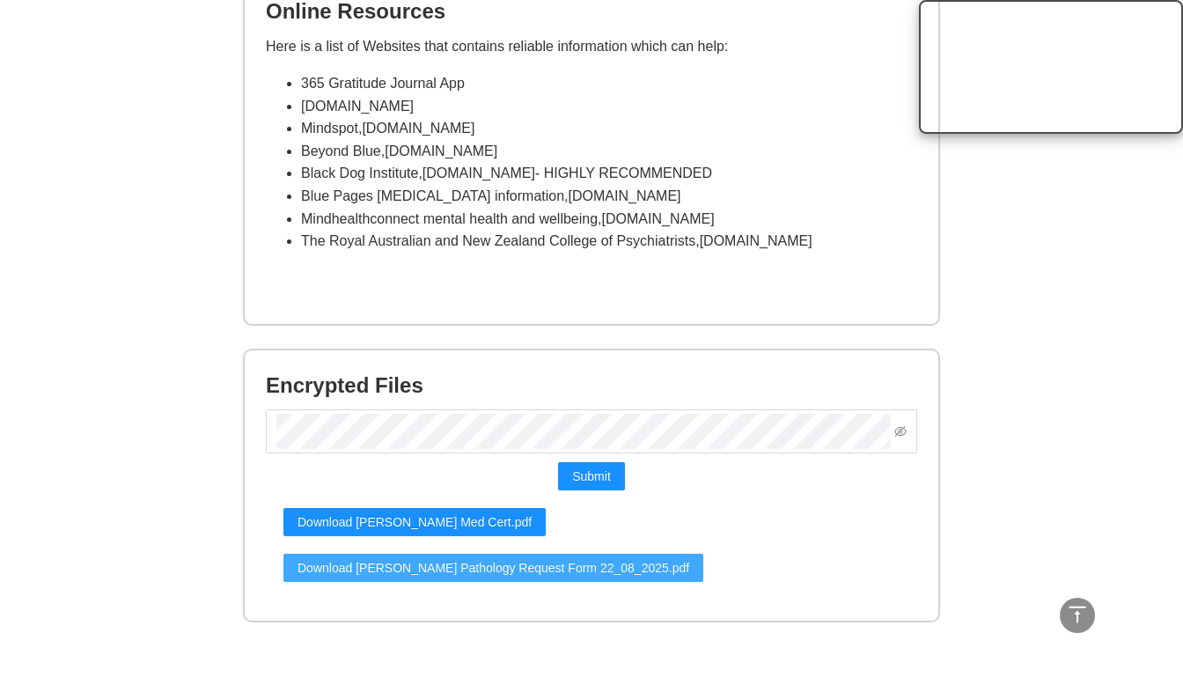
click at [464, 558] on span "Download [PERSON_NAME] Pathology Request Form 22_08_2025.pdf" at bounding box center [494, 567] width 392 height 19
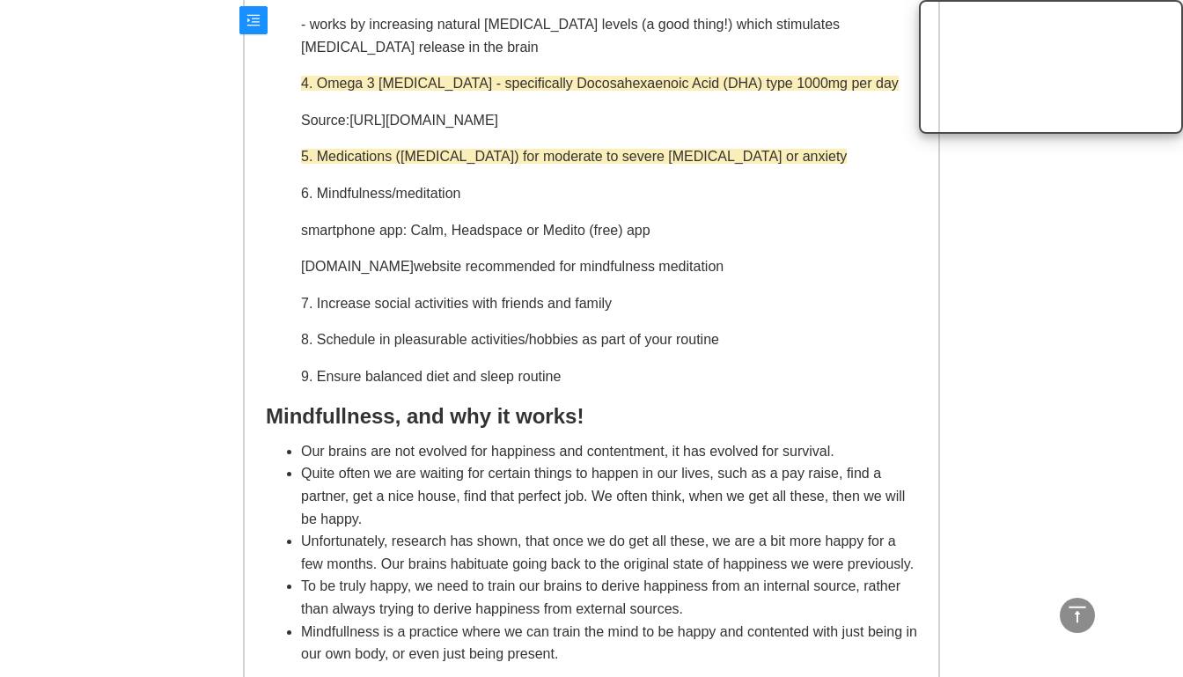
scroll to position [3371, 0]
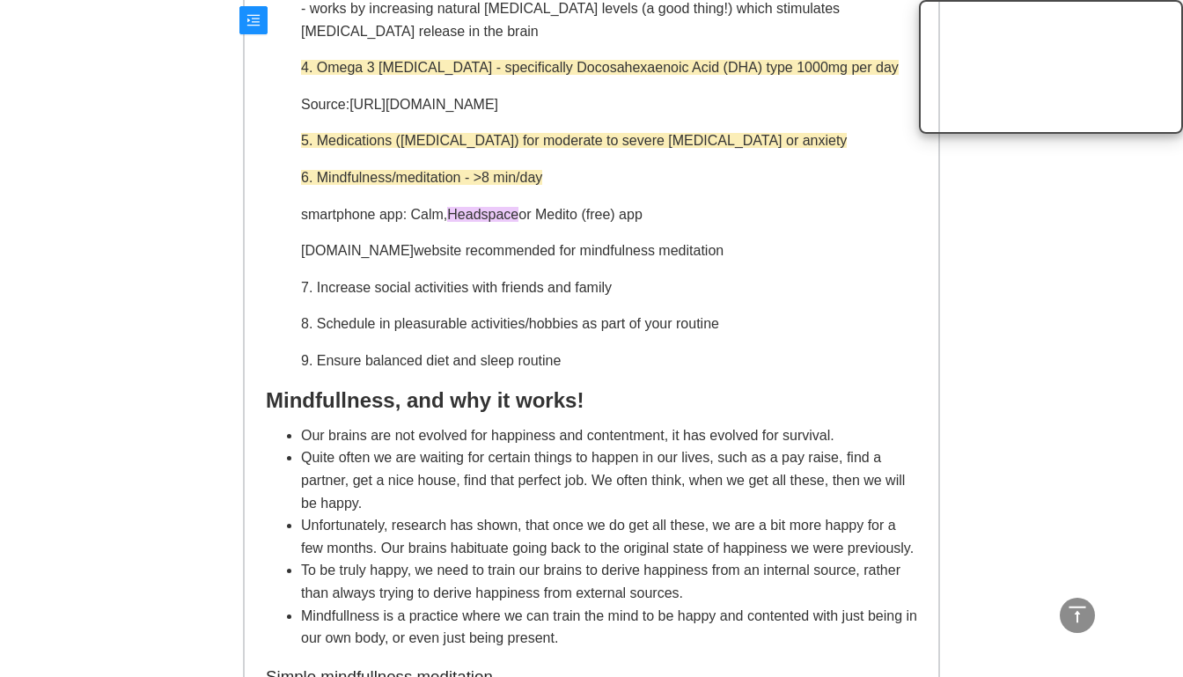
click at [595, 313] on p "8. Schedule in pleasurable activities/hobbies as part of your routine" at bounding box center [609, 324] width 616 height 23
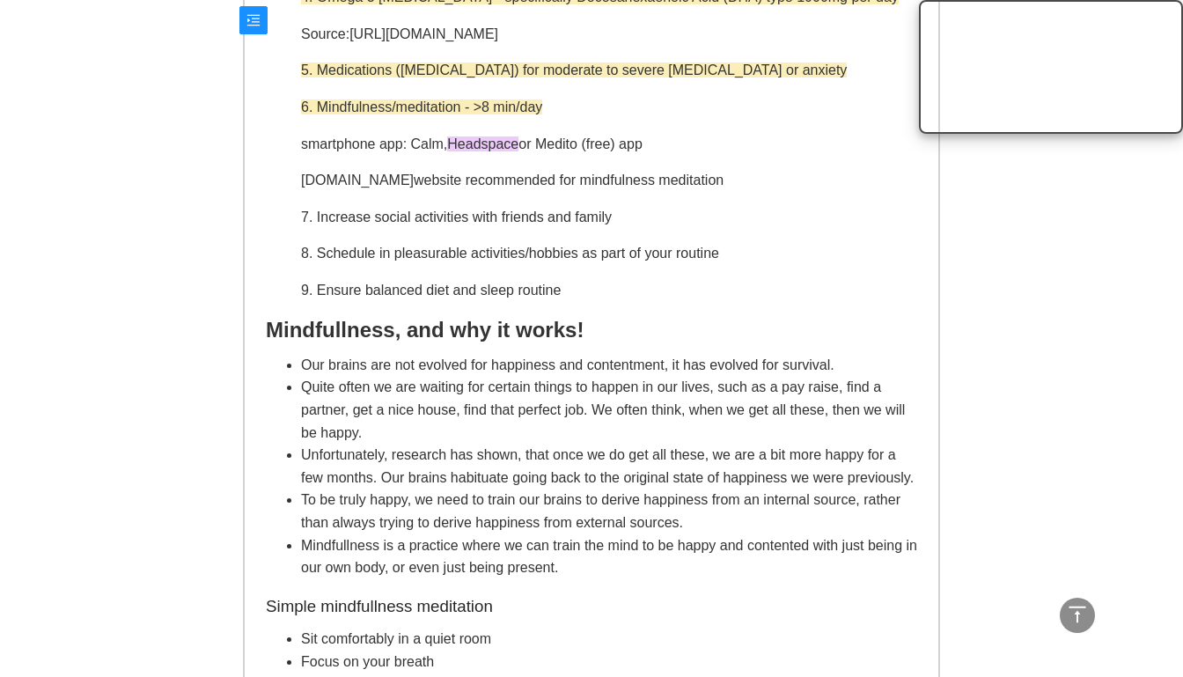
scroll to position [3443, 0]
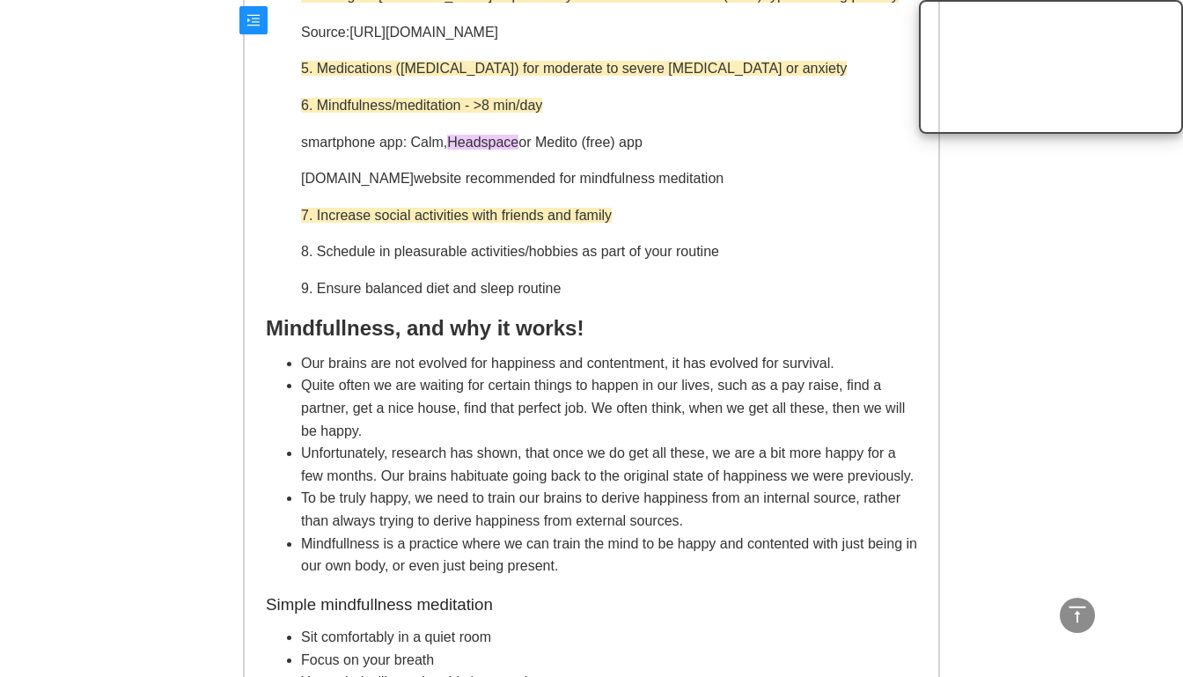
click at [617, 209] on p "7. Increase social activities with friends and family" at bounding box center [609, 215] width 616 height 23
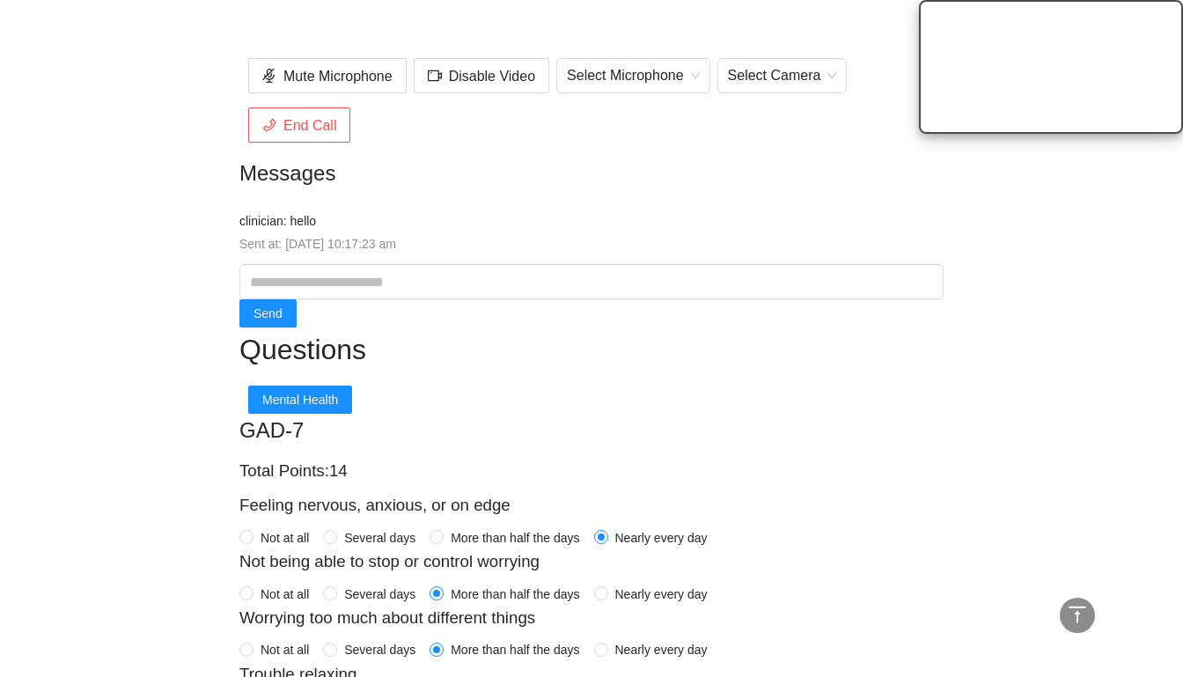
scroll to position [622, 0]
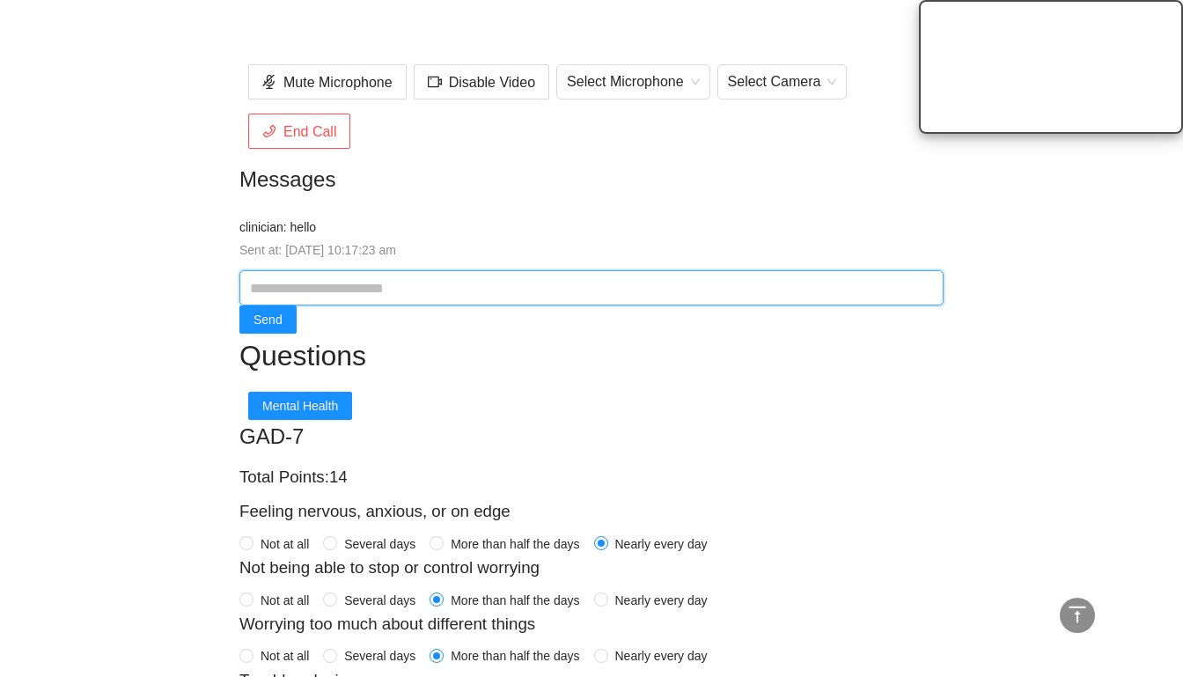
click at [391, 282] on input "text" at bounding box center [592, 287] width 704 height 35
drag, startPoint x: 374, startPoint y: 299, endPoint x: 154, endPoint y: 295, distance: 220.2
paste input "**********"
type input "**********"
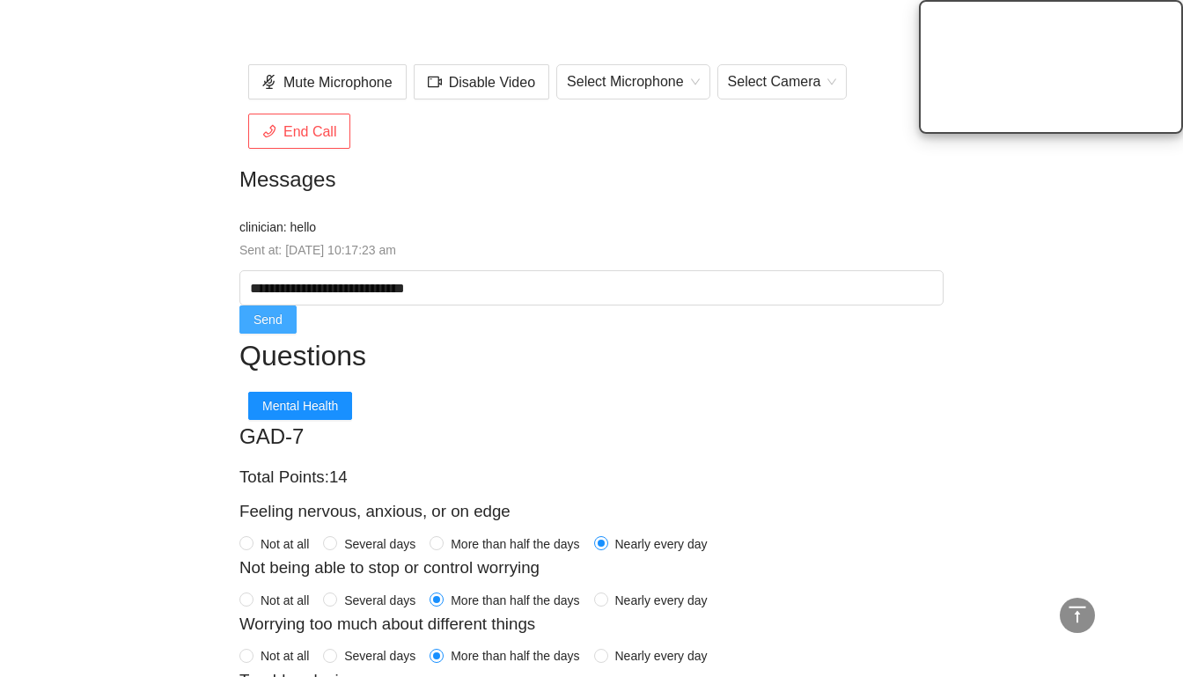
click at [269, 319] on span "Send" at bounding box center [268, 319] width 29 height 19
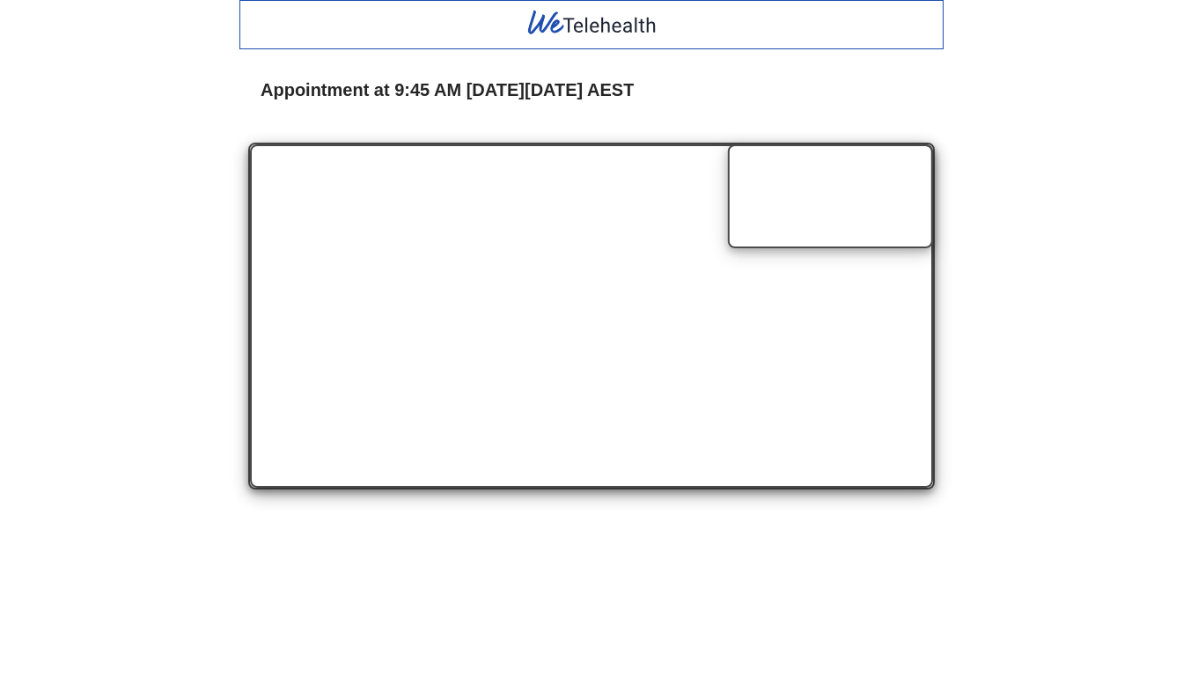
scroll to position [0, 0]
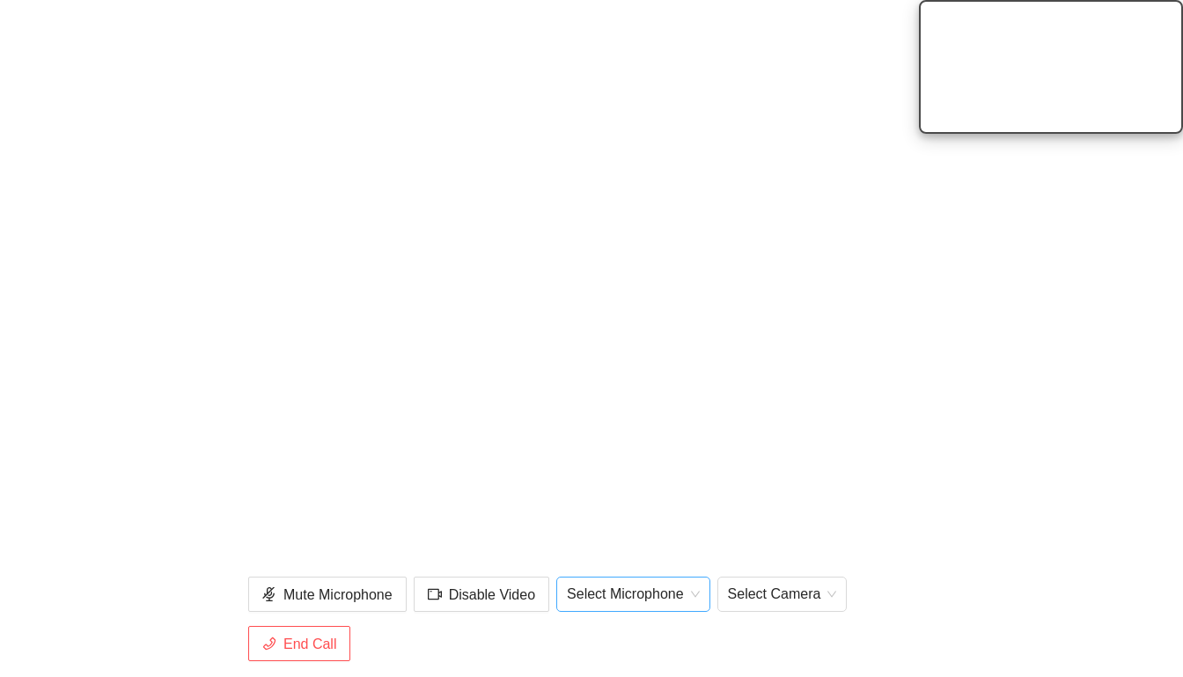
scroll to position [116, 0]
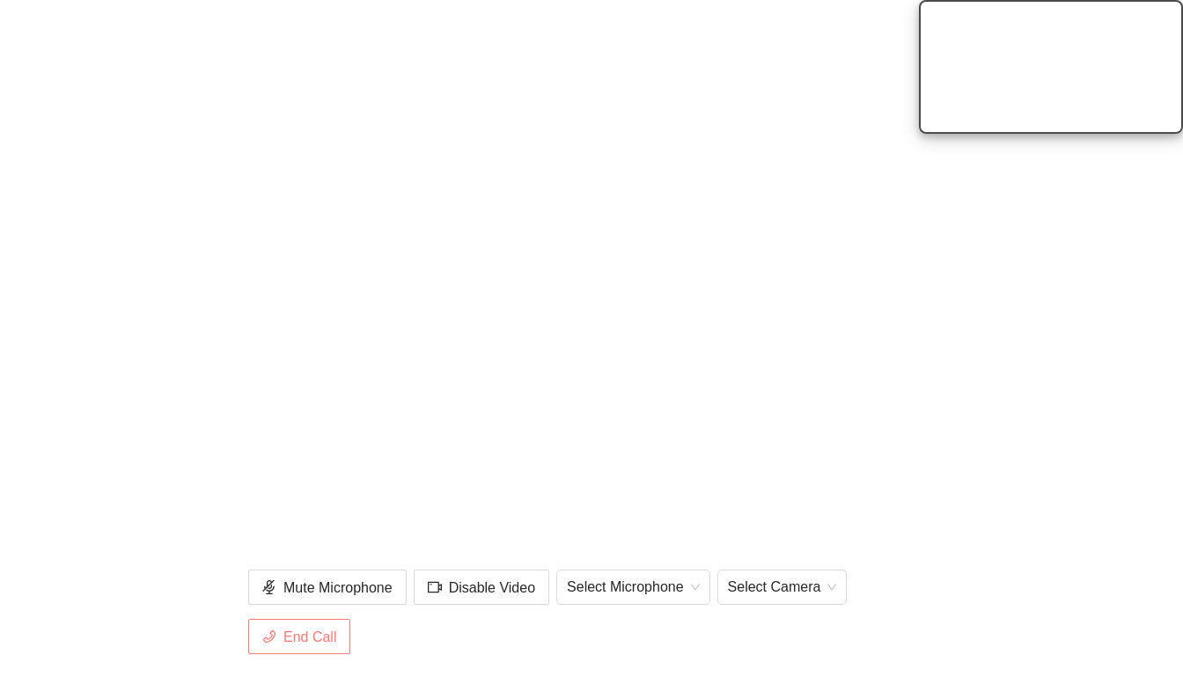
click at [306, 636] on span "End Call" at bounding box center [310, 637] width 53 height 22
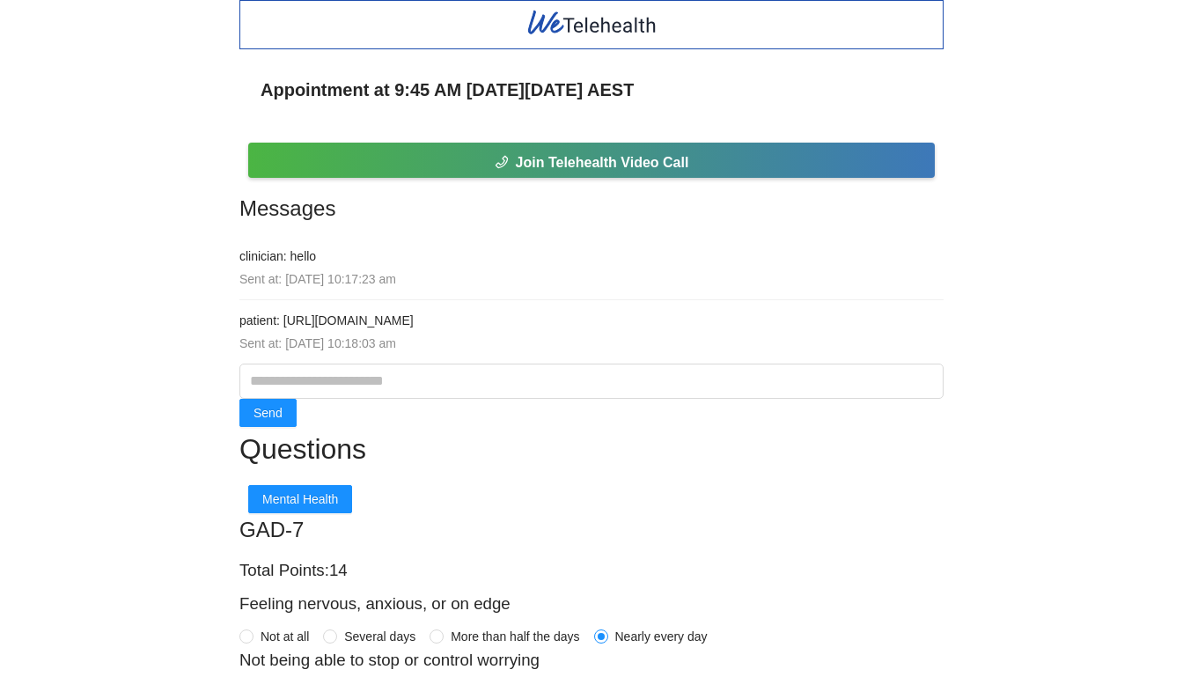
scroll to position [0, 0]
